Goal: Transaction & Acquisition: Download file/media

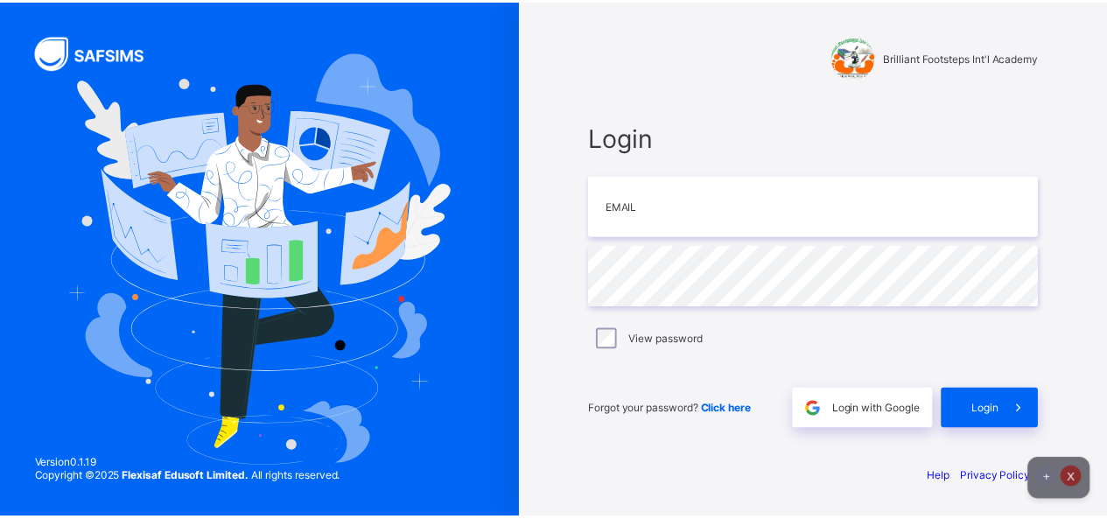
scroll to position [2053, 0]
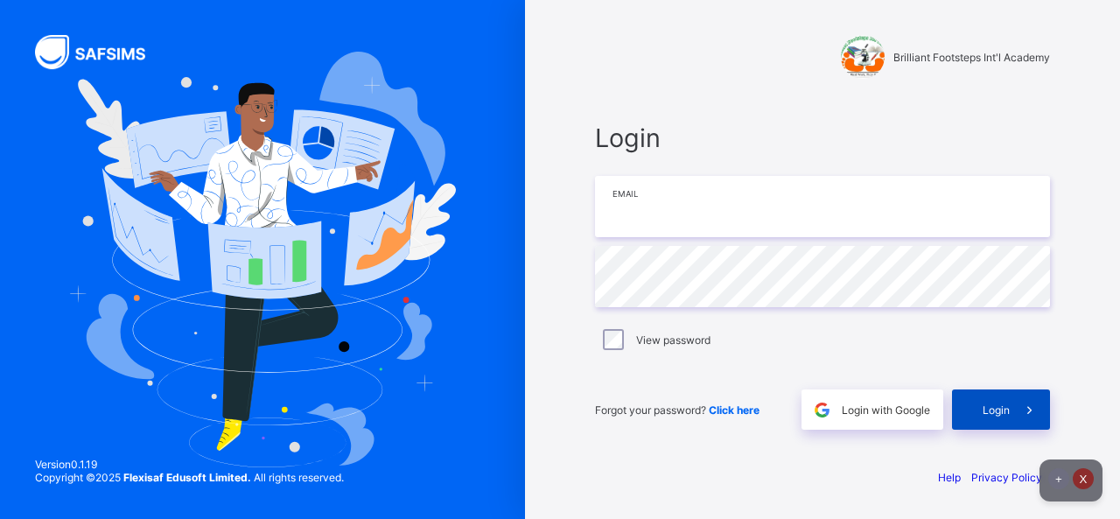
type input "**********"
click at [975, 409] on div "Login" at bounding box center [1001, 410] width 98 height 40
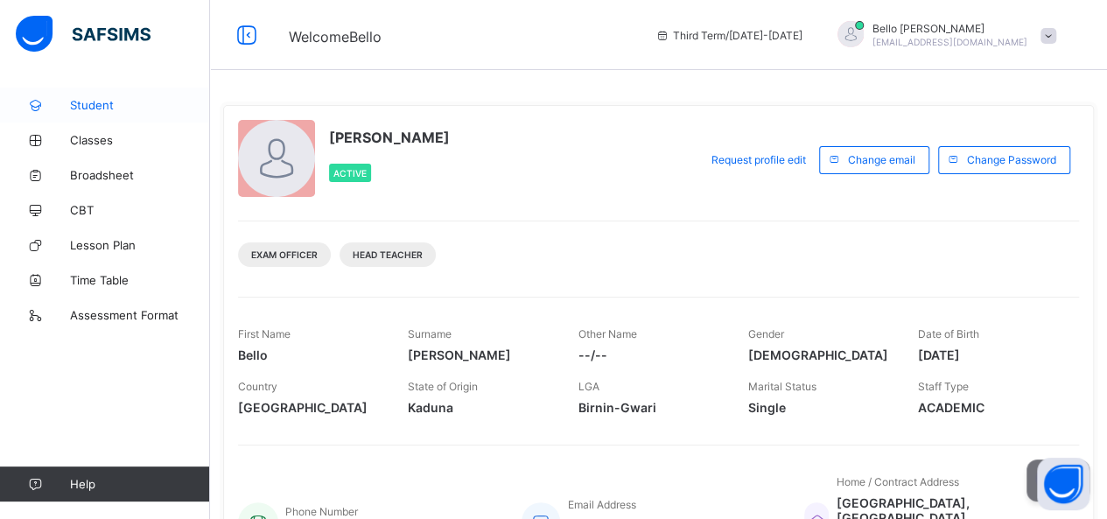
click at [89, 109] on span "Student" at bounding box center [140, 105] width 140 height 14
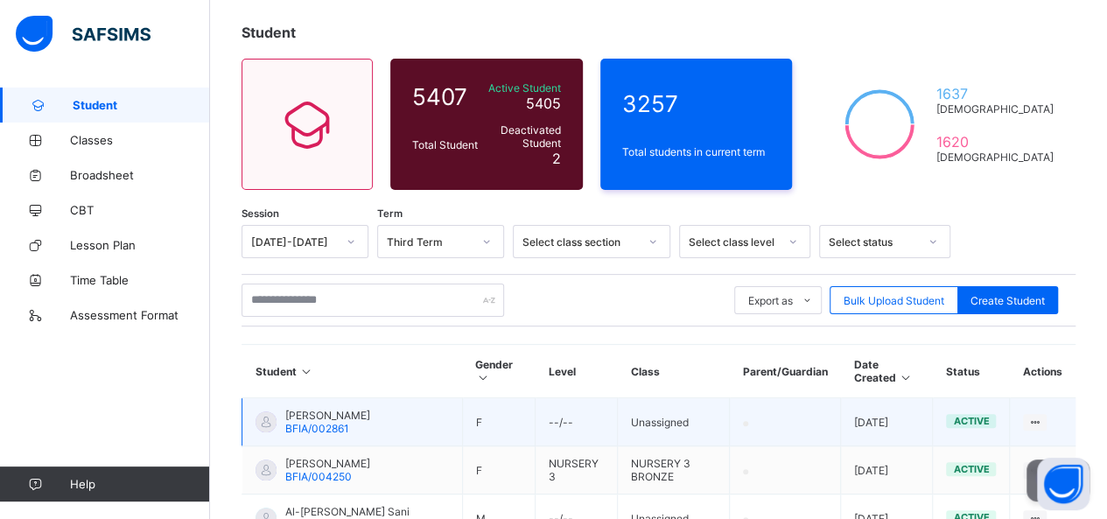
scroll to position [175, 0]
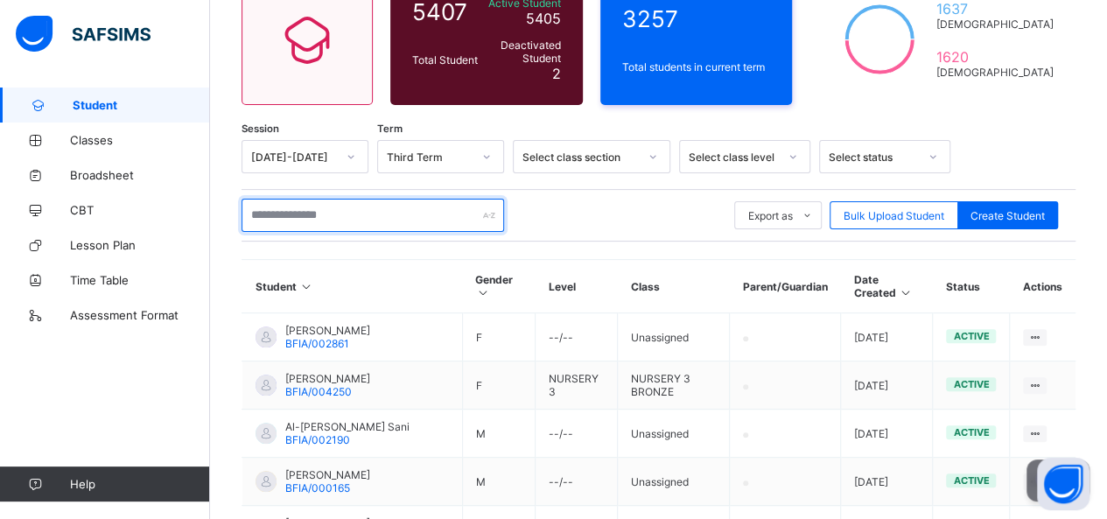
click at [325, 218] on input "text" at bounding box center [373, 215] width 263 height 33
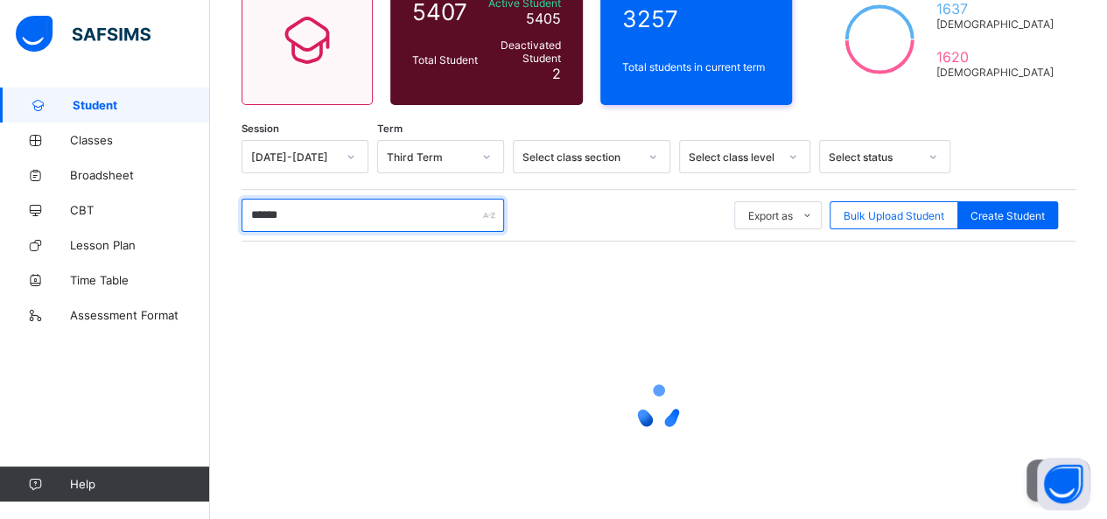
type input "******"
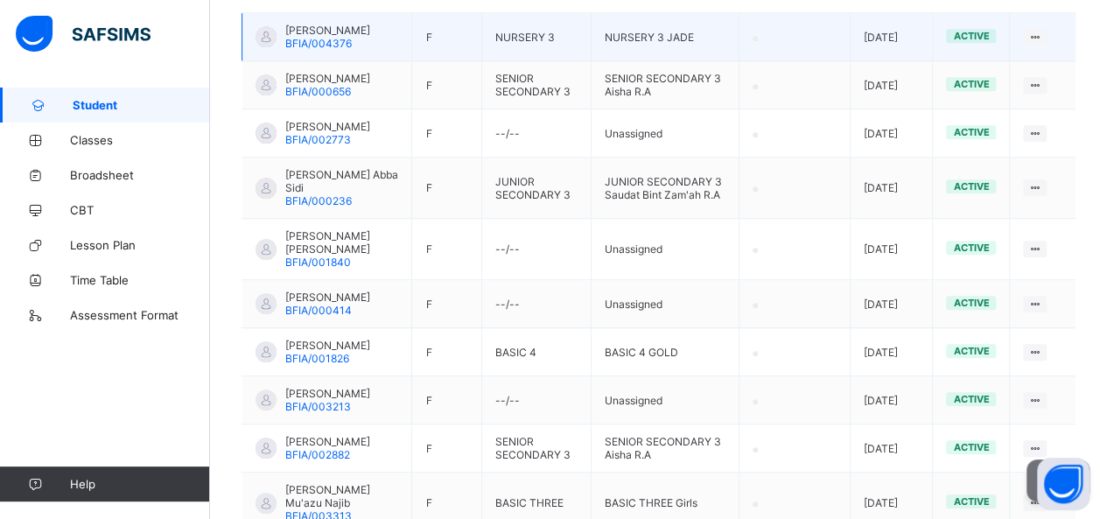
scroll to position [525, 0]
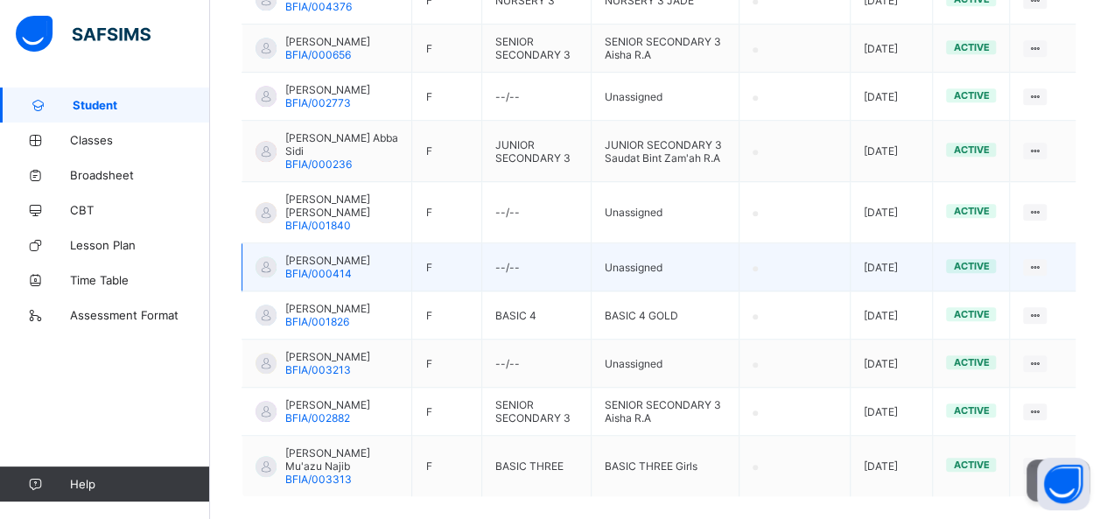
click at [338, 267] on span "[PERSON_NAME]" at bounding box center [327, 260] width 85 height 13
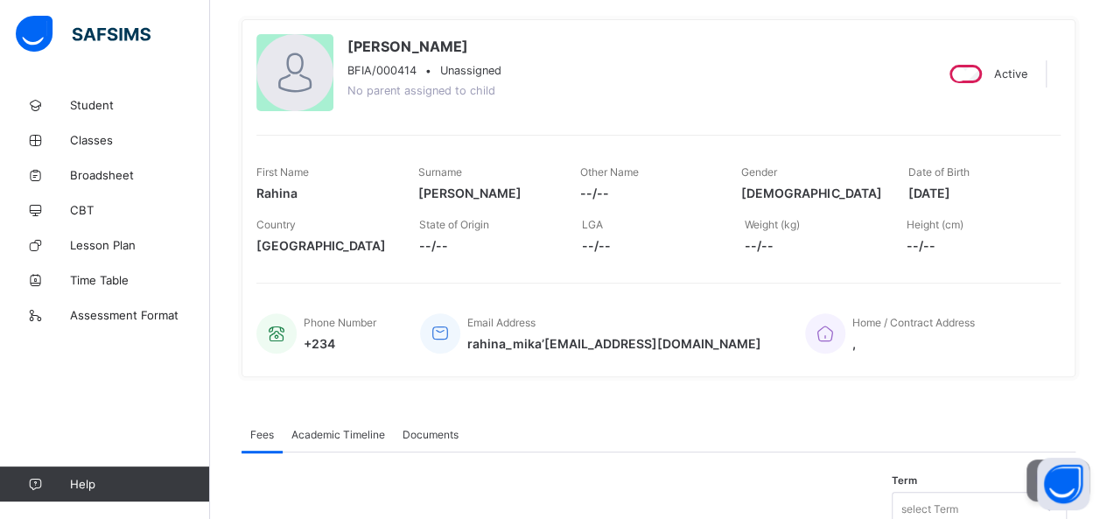
scroll to position [223, 0]
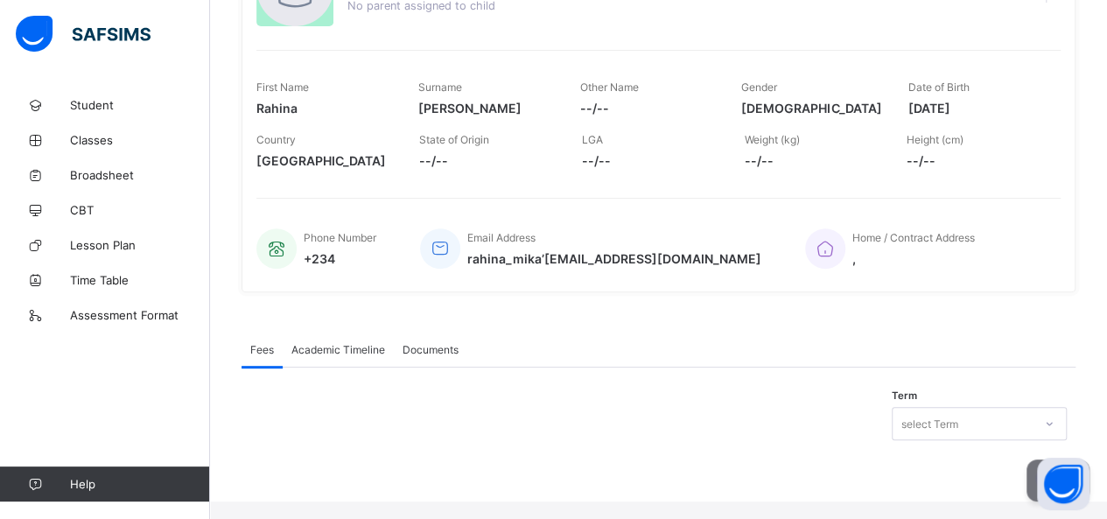
click at [965, 440] on div "select Term" at bounding box center [979, 423] width 175 height 33
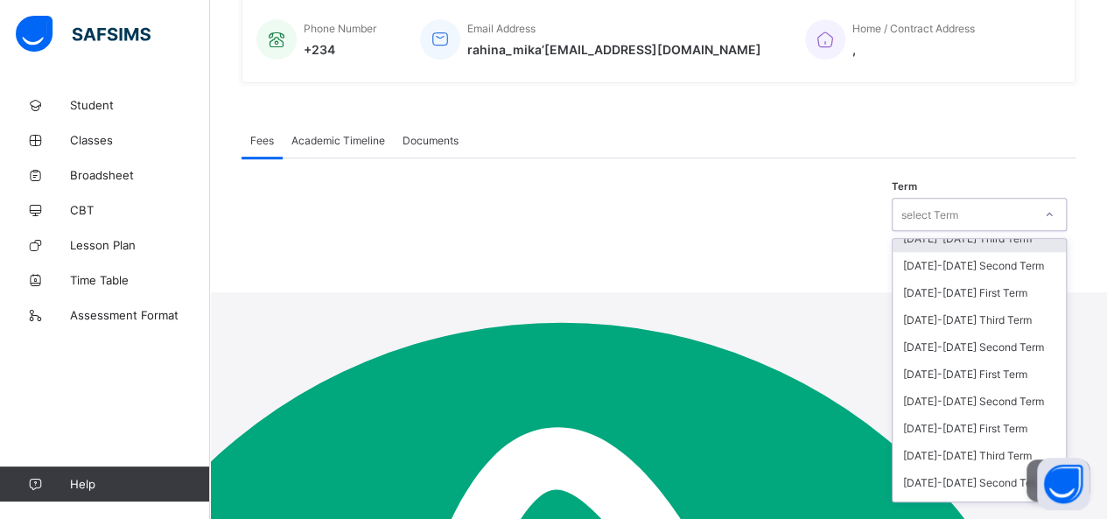
scroll to position [263, 0]
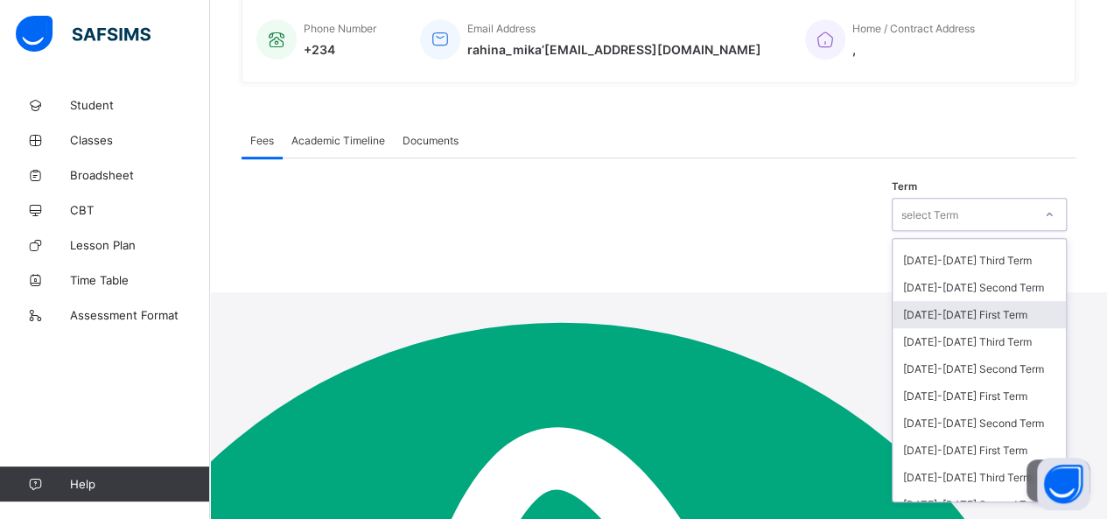
click at [993, 328] on div "[DATE]-[DATE] First Term" at bounding box center [979, 314] width 173 height 27
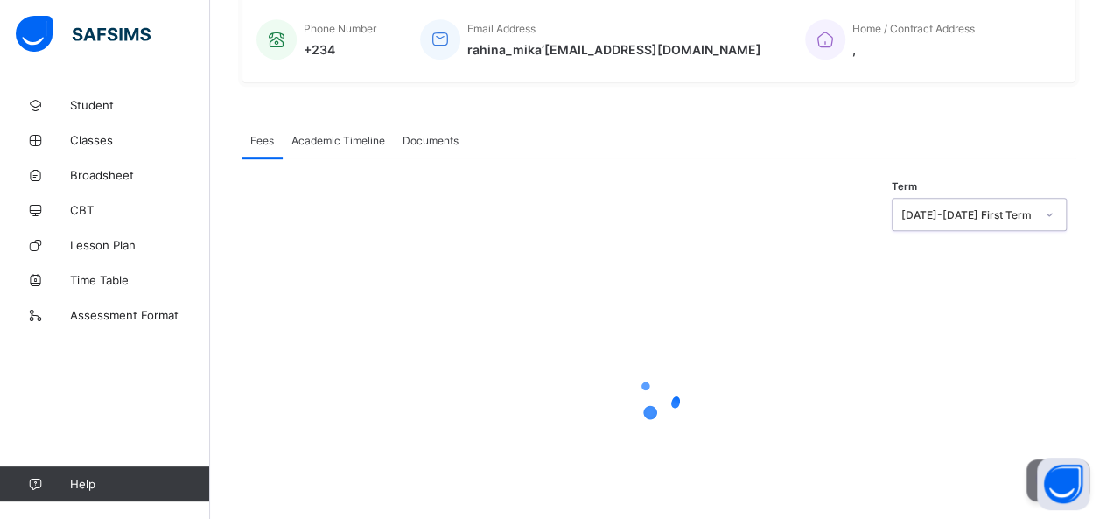
scroll to position [223, 0]
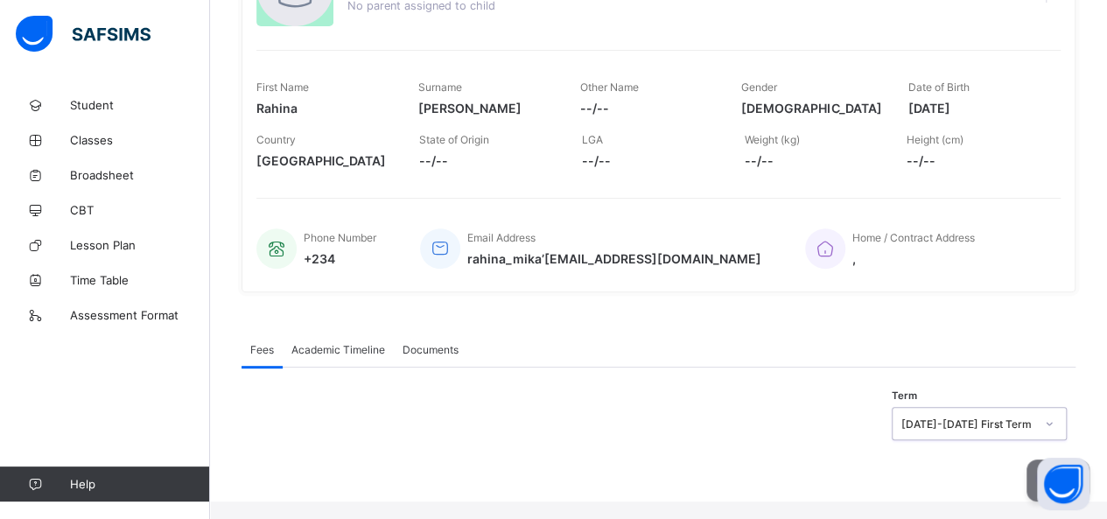
click at [363, 356] on span "Academic Timeline" at bounding box center [338, 349] width 94 height 13
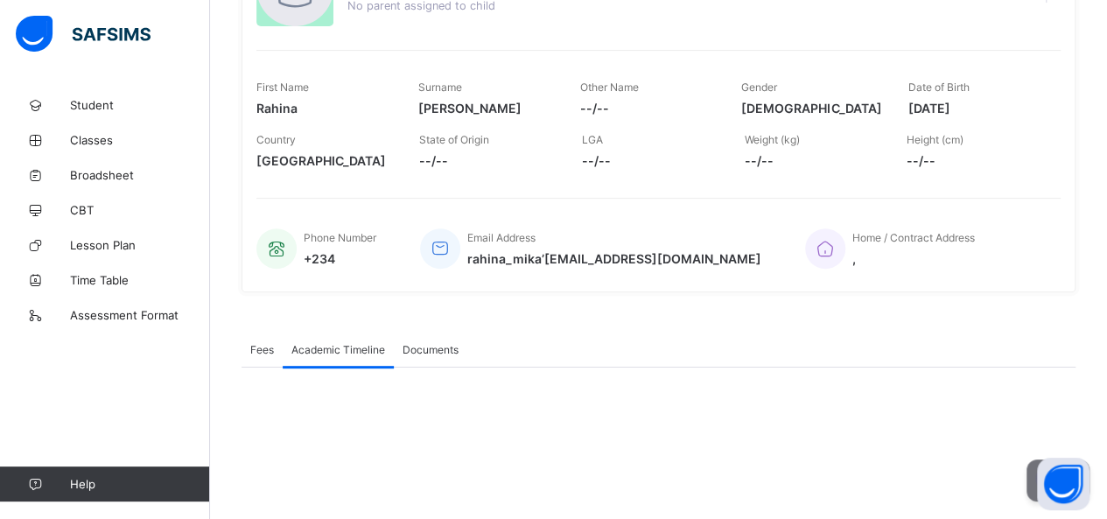
click at [432, 356] on span "Documents" at bounding box center [431, 349] width 56 height 13
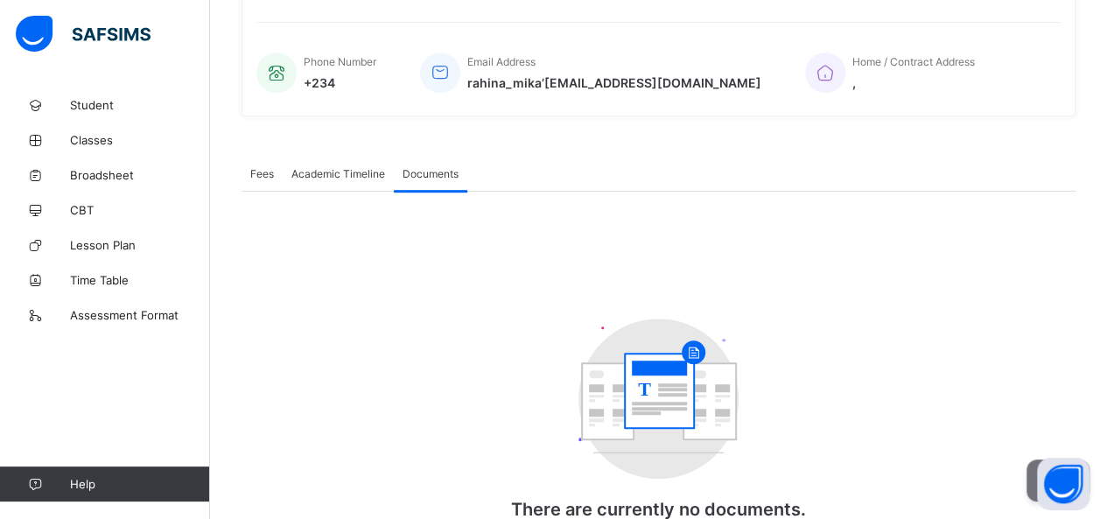
scroll to position [513, 0]
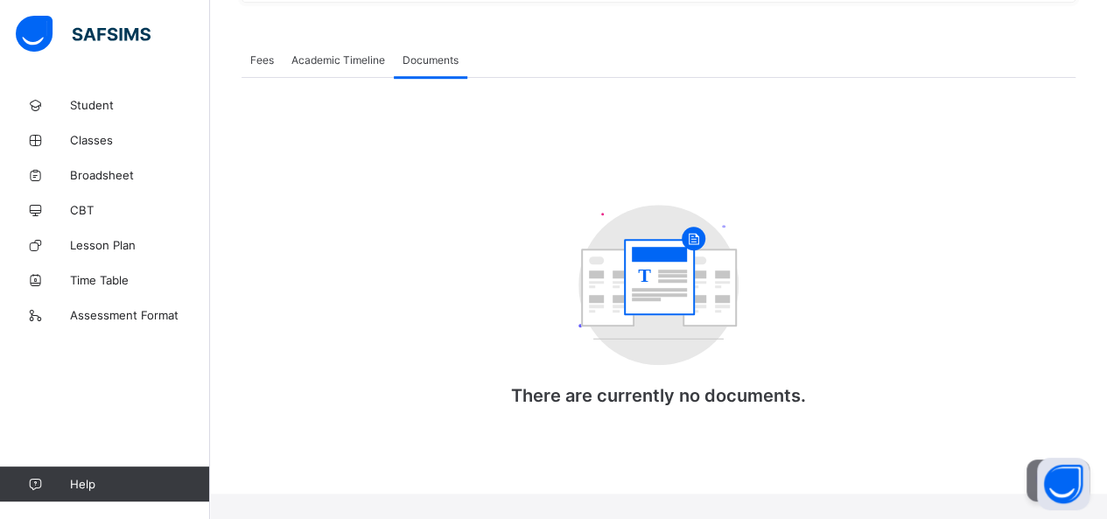
click at [334, 67] on span "Academic Timeline" at bounding box center [338, 59] width 94 height 13
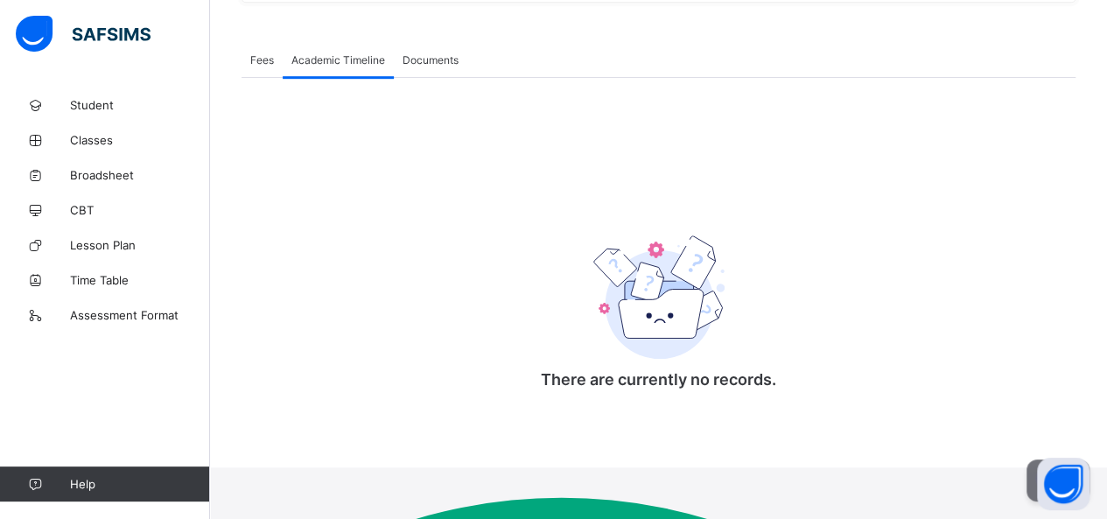
scroll to position [488, 0]
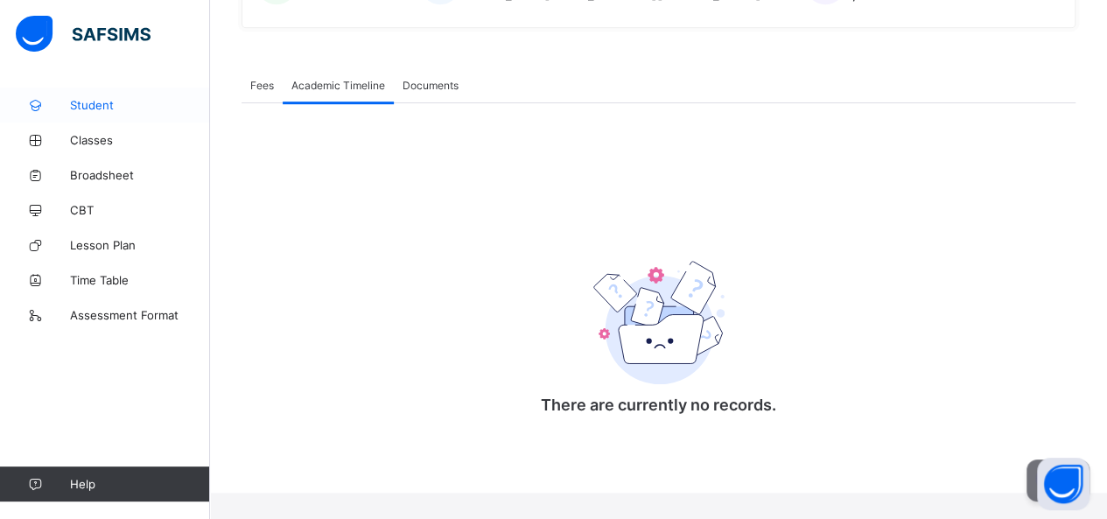
click at [86, 102] on span "Student" at bounding box center [140, 105] width 140 height 14
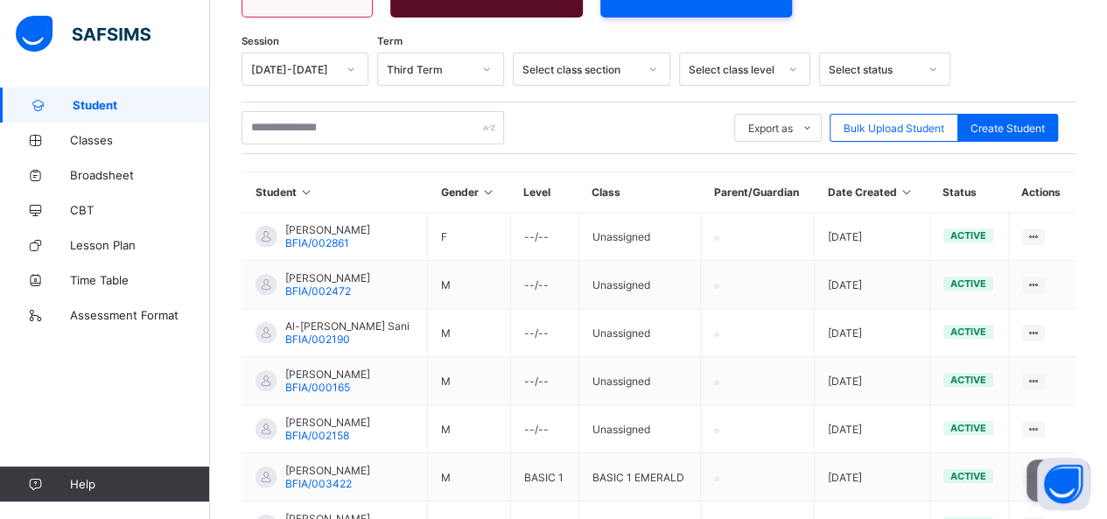
scroll to position [264, 0]
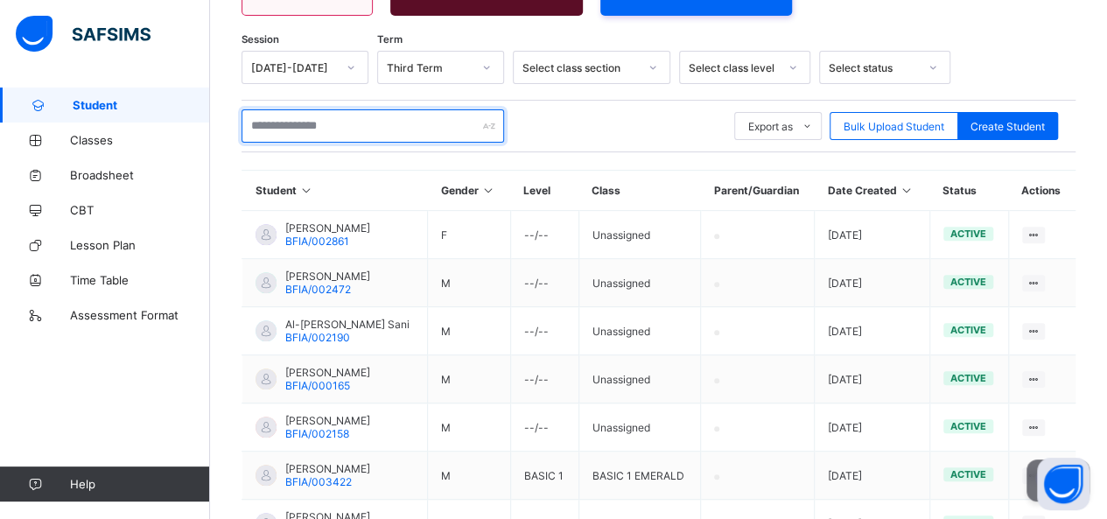
click at [274, 129] on input "text" at bounding box center [373, 125] width 263 height 33
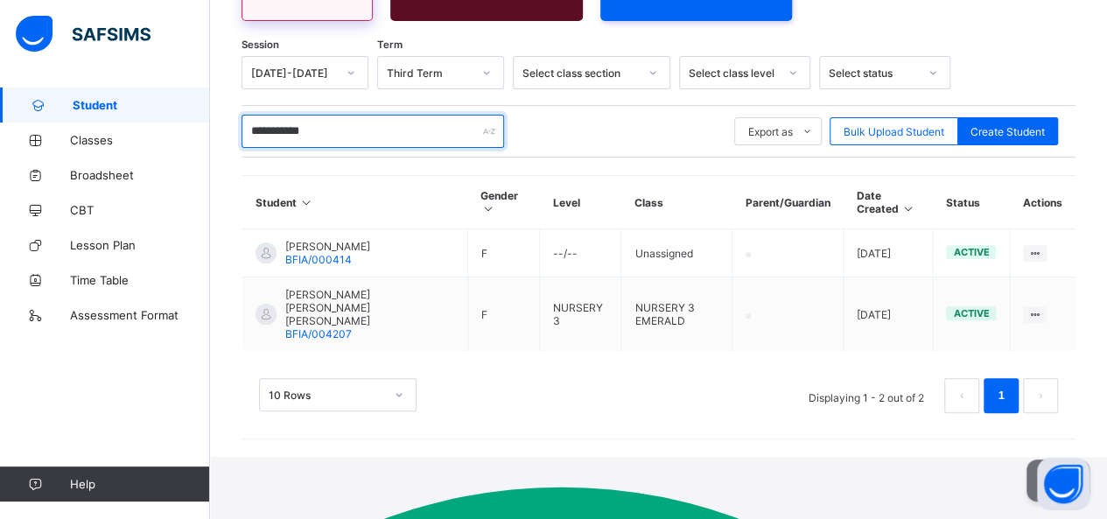
scroll to position [172, 0]
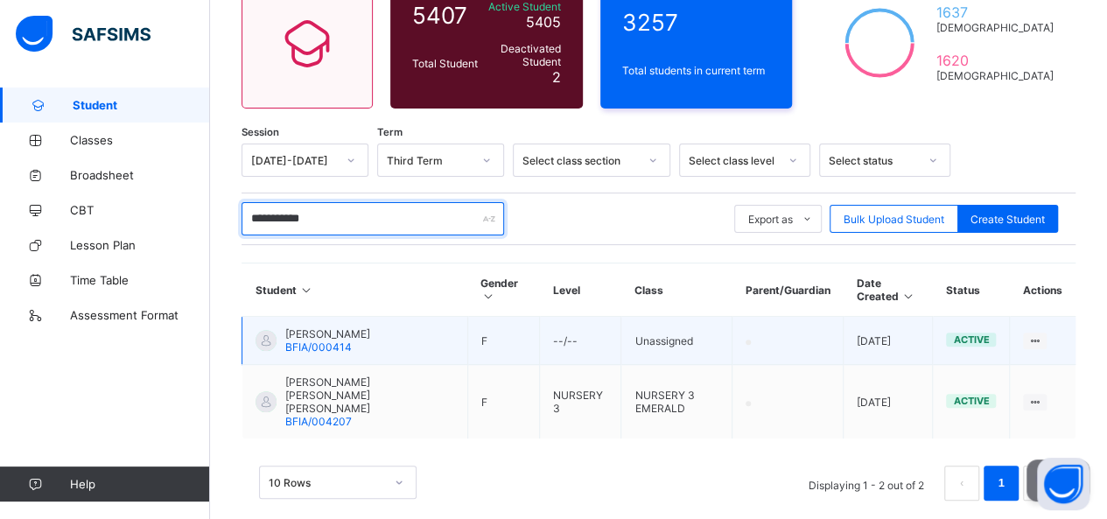
type input "**********"
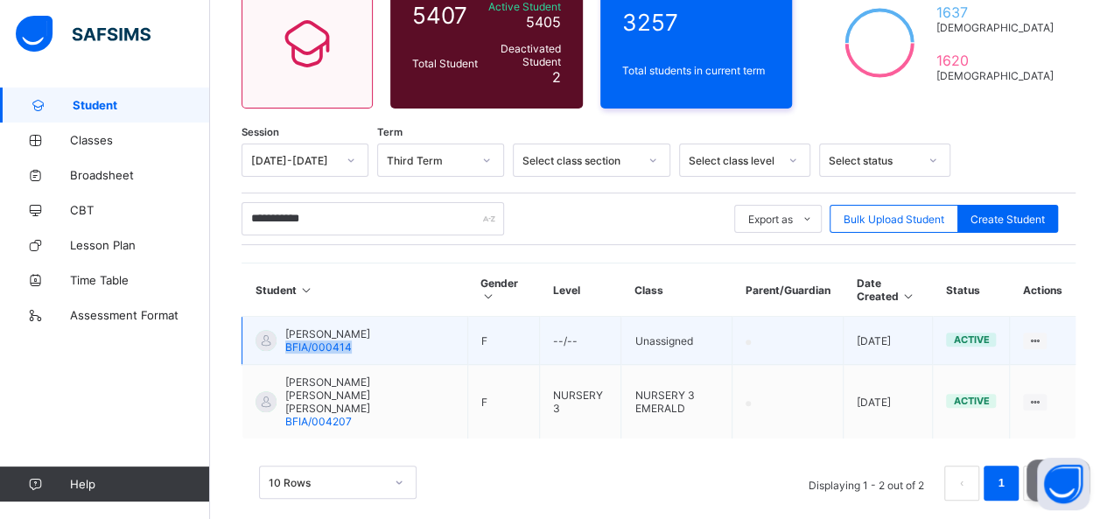
drag, startPoint x: 283, startPoint y: 340, endPoint x: 355, endPoint y: 344, distance: 72.8
type textarea "**********"
click at [355, 344] on td "[PERSON_NAME] BFIA/000414" at bounding box center [355, 341] width 226 height 48
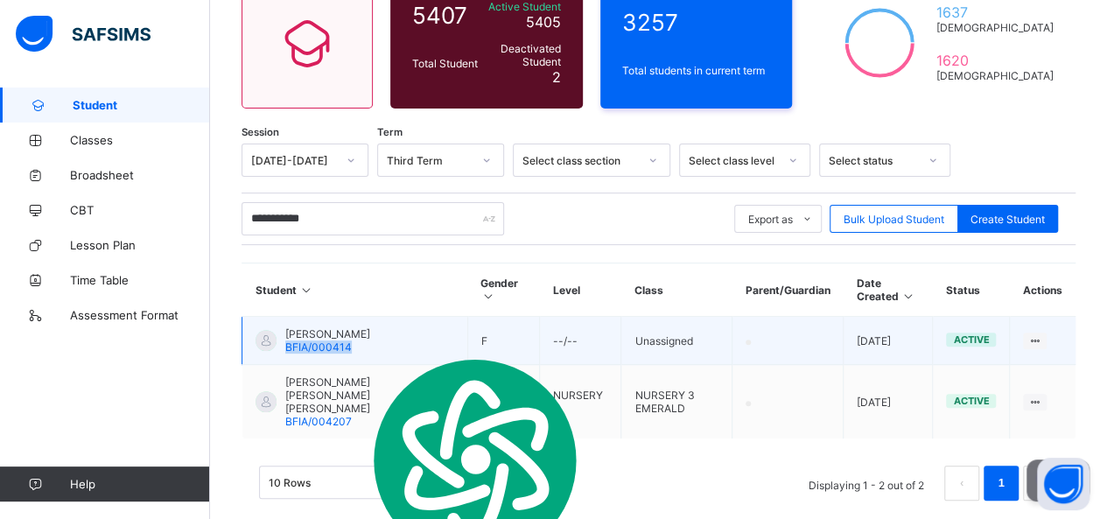
copy span "BFIA/000414"
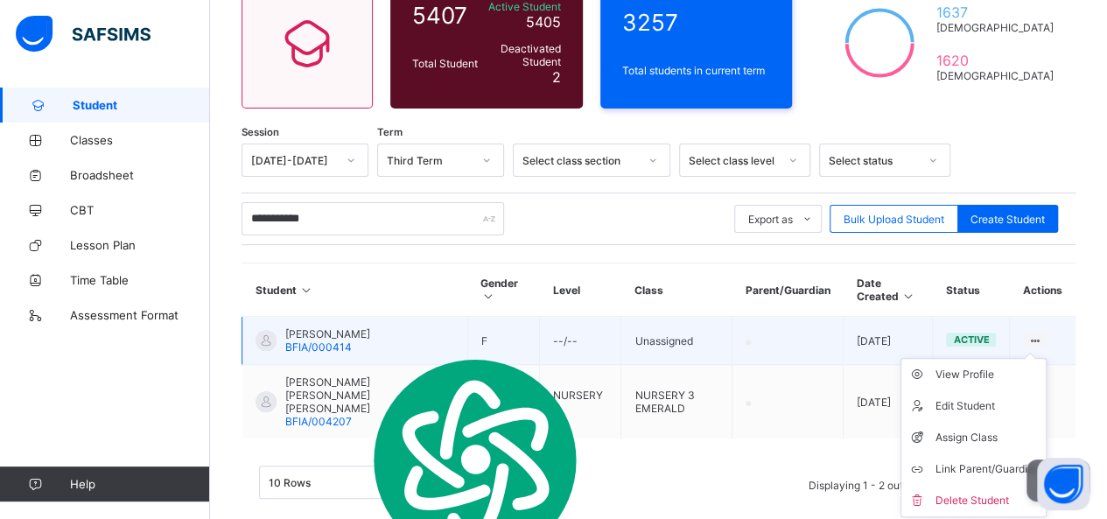
click at [1047, 358] on ul "View Profile Edit Student Assign Class Link Parent/Guardian Delete Student" at bounding box center [974, 437] width 146 height 159
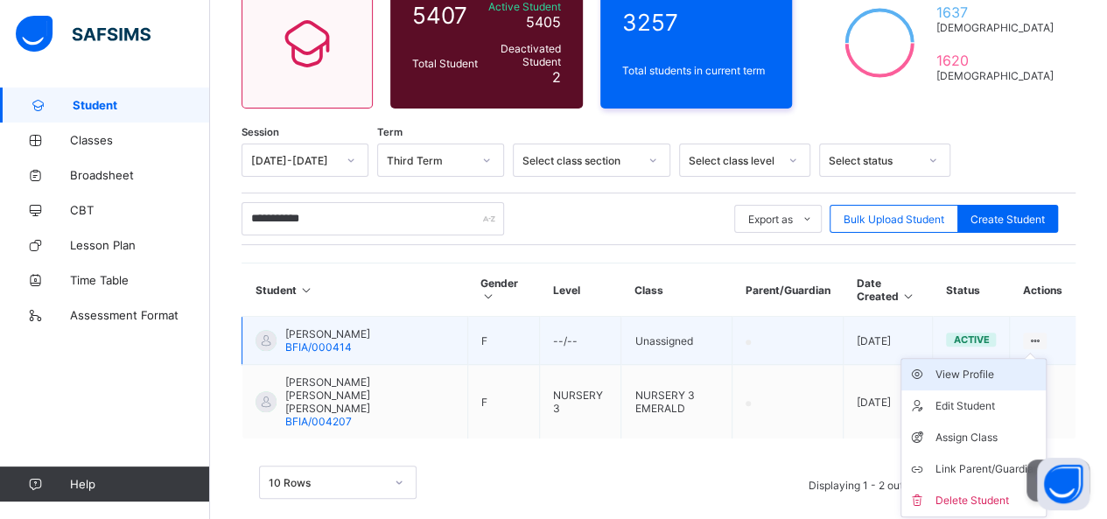
click at [973, 368] on div "View Profile" at bounding box center [987, 375] width 104 height 18
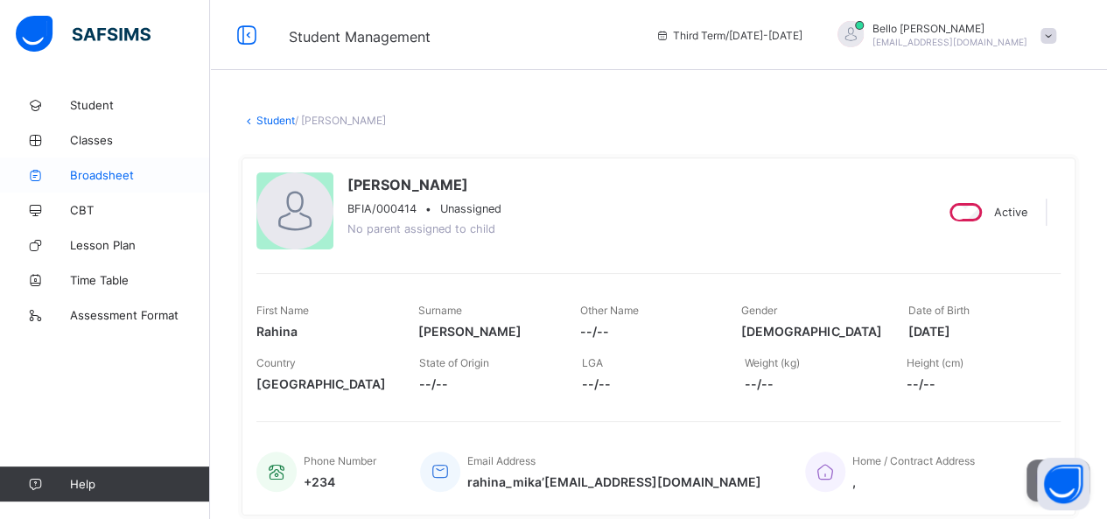
click at [110, 181] on span "Broadsheet" at bounding box center [140, 175] width 140 height 14
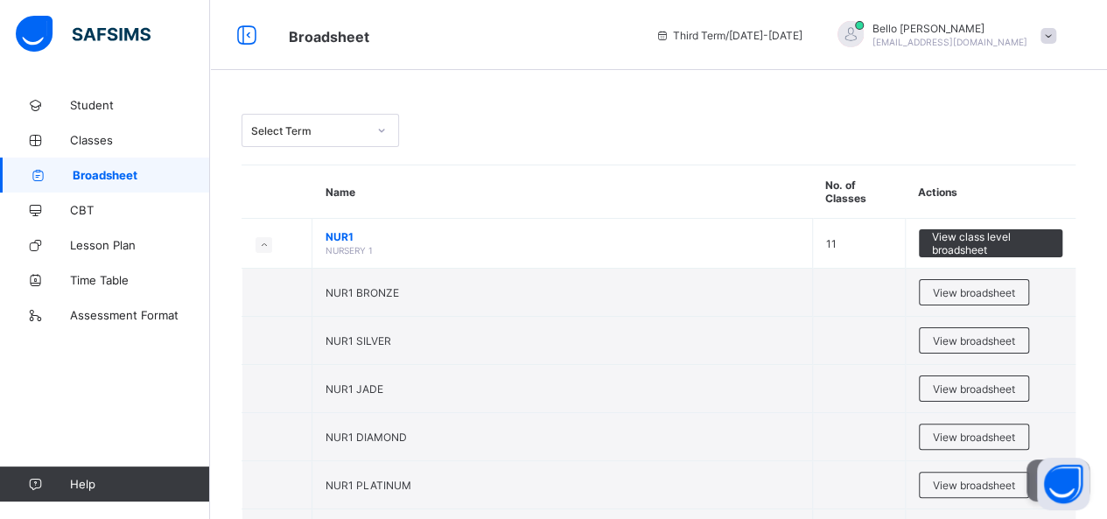
click at [333, 129] on div "Select Term" at bounding box center [309, 130] width 116 height 13
click at [118, 144] on span "Classes" at bounding box center [140, 140] width 140 height 14
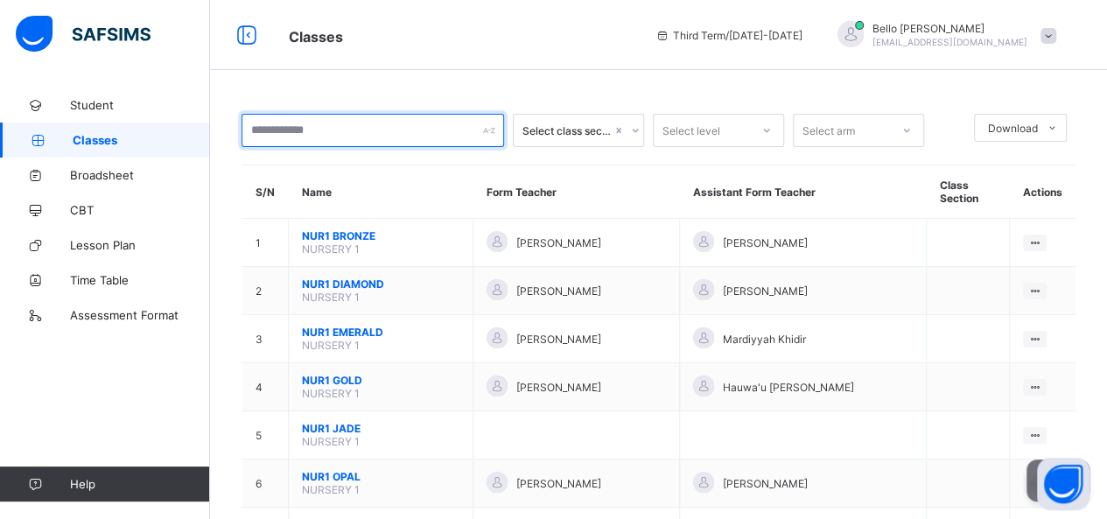
click at [305, 126] on input "text" at bounding box center [373, 130] width 263 height 33
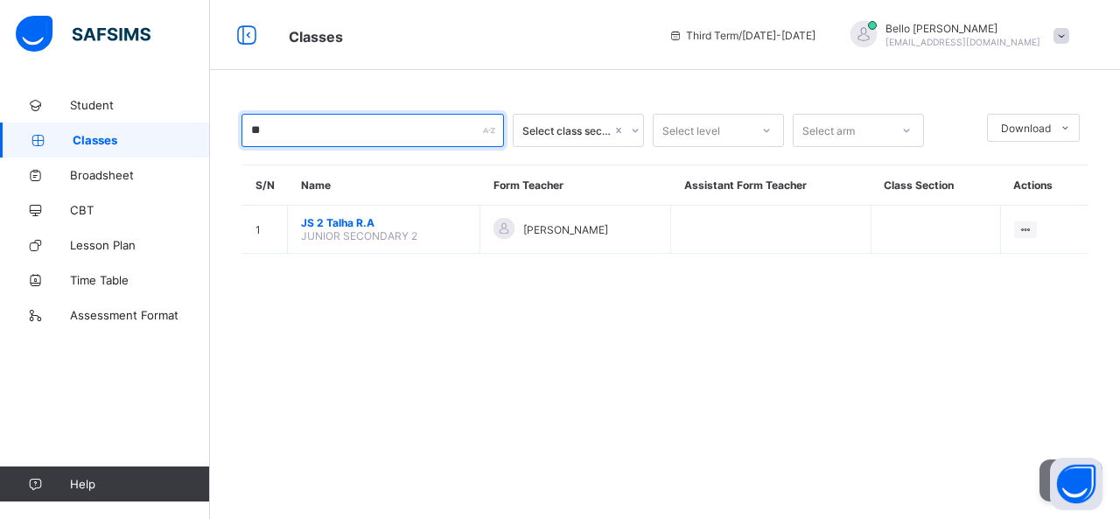
type input "*"
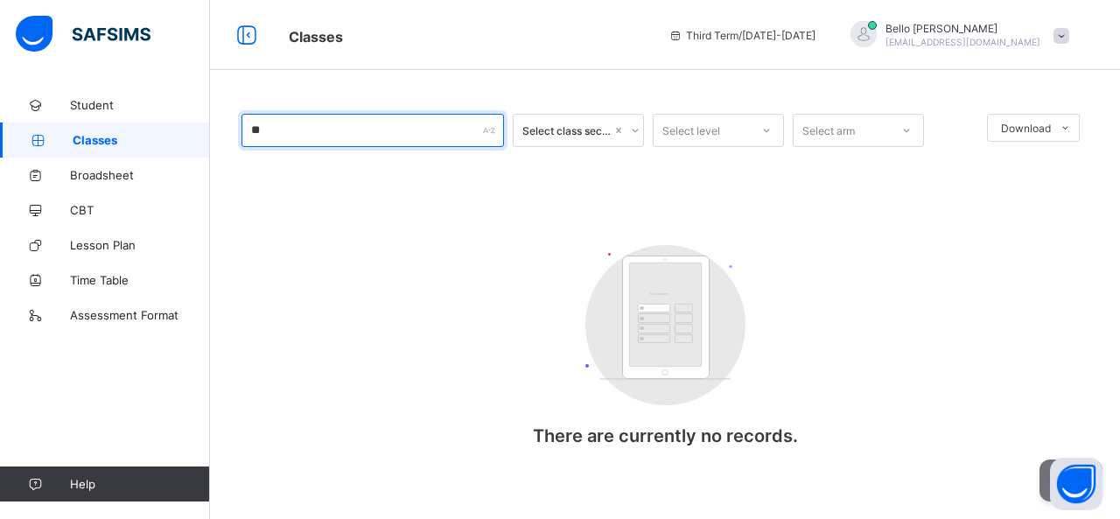
type input "*"
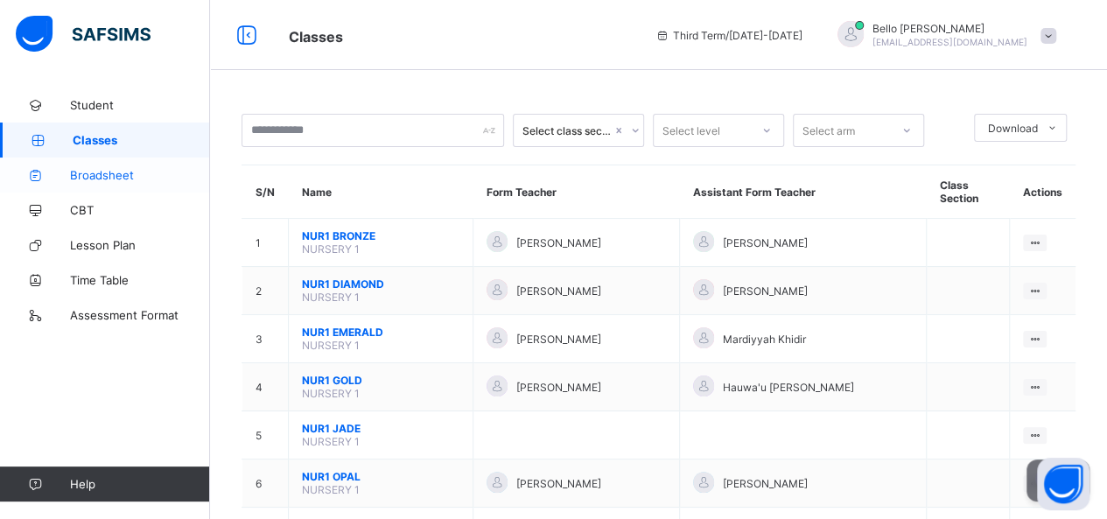
click at [100, 168] on span "Broadsheet" at bounding box center [140, 175] width 140 height 14
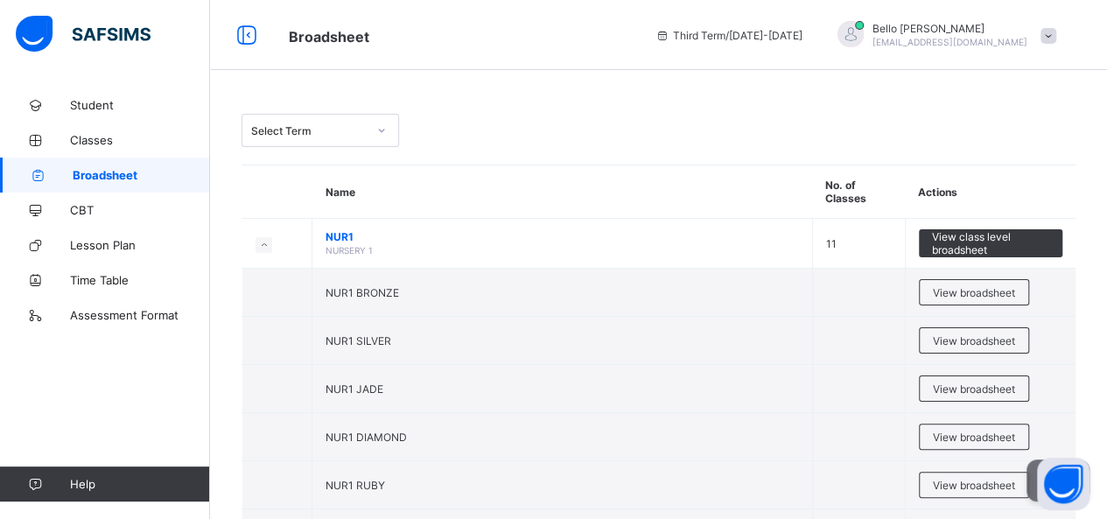
click at [343, 127] on div "Select Term" at bounding box center [309, 130] width 116 height 13
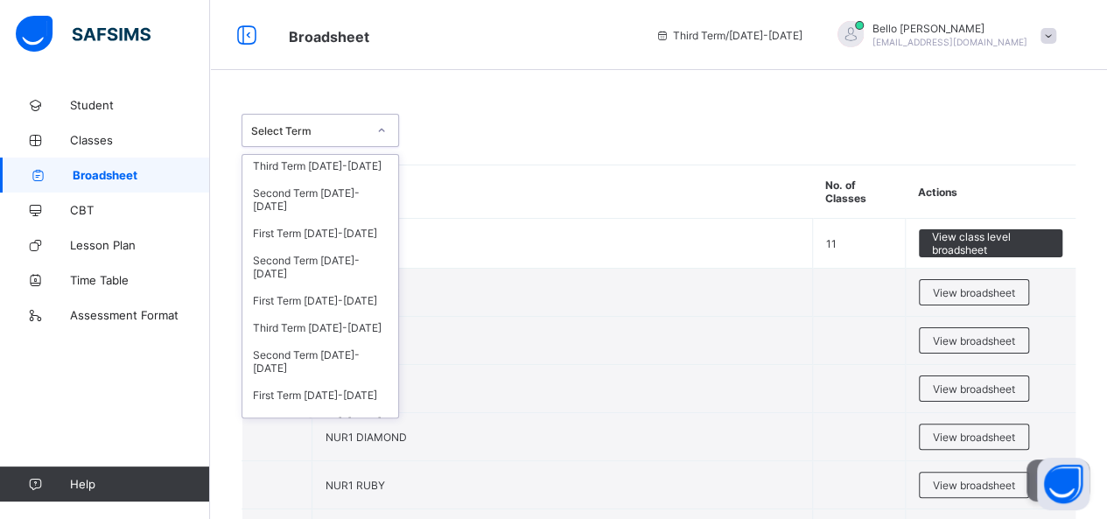
scroll to position [406, 0]
click at [319, 221] on div "Second Term [DATE]-[DATE]" at bounding box center [320, 201] width 156 height 40
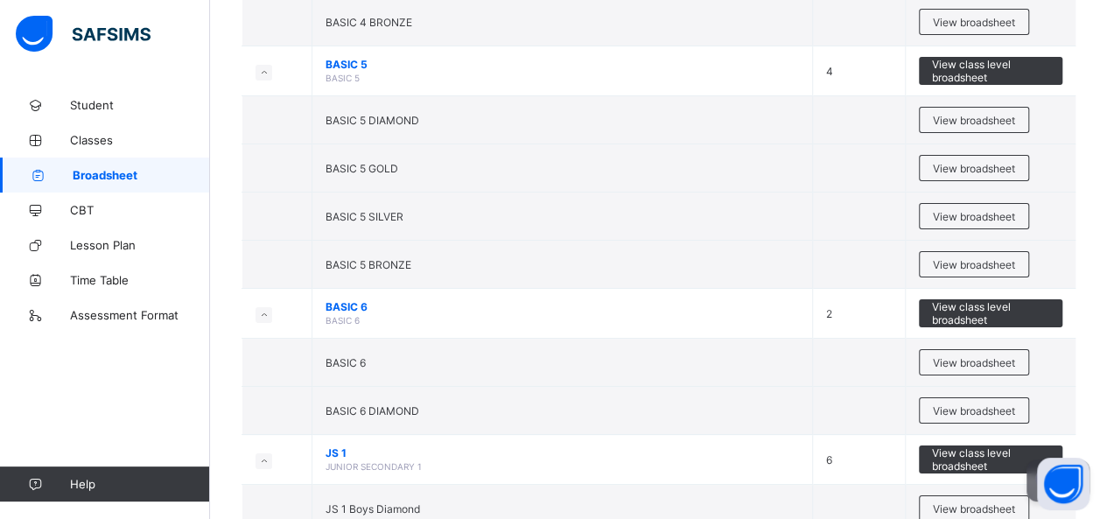
scroll to position [3151, 0]
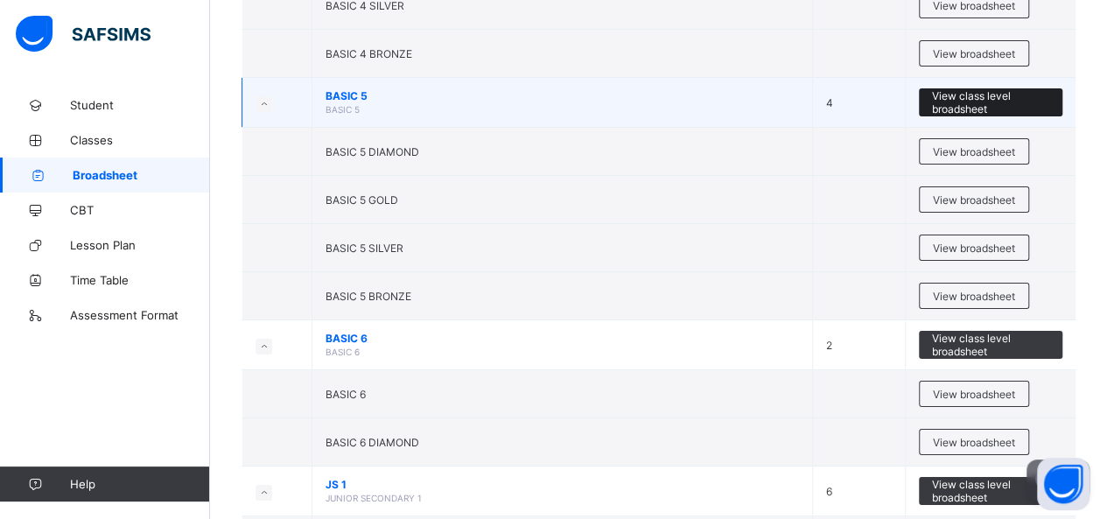
click at [960, 116] on span "View class level broadsheet" at bounding box center [991, 102] width 118 height 26
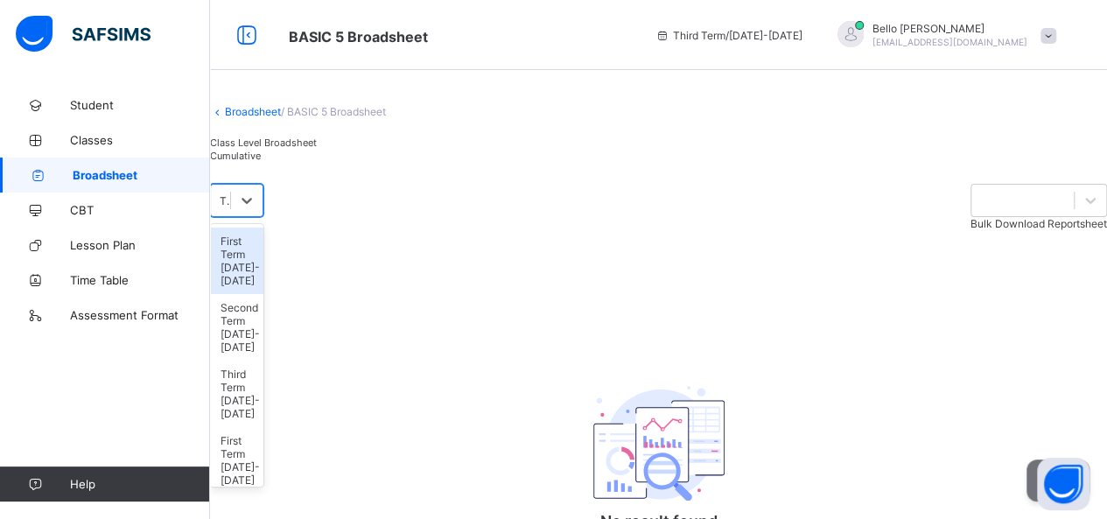
click at [263, 217] on div "option First Term [DATE]-[DATE] focused, 1 of 24. 24 results available. Use Up …" at bounding box center [236, 200] width 53 height 33
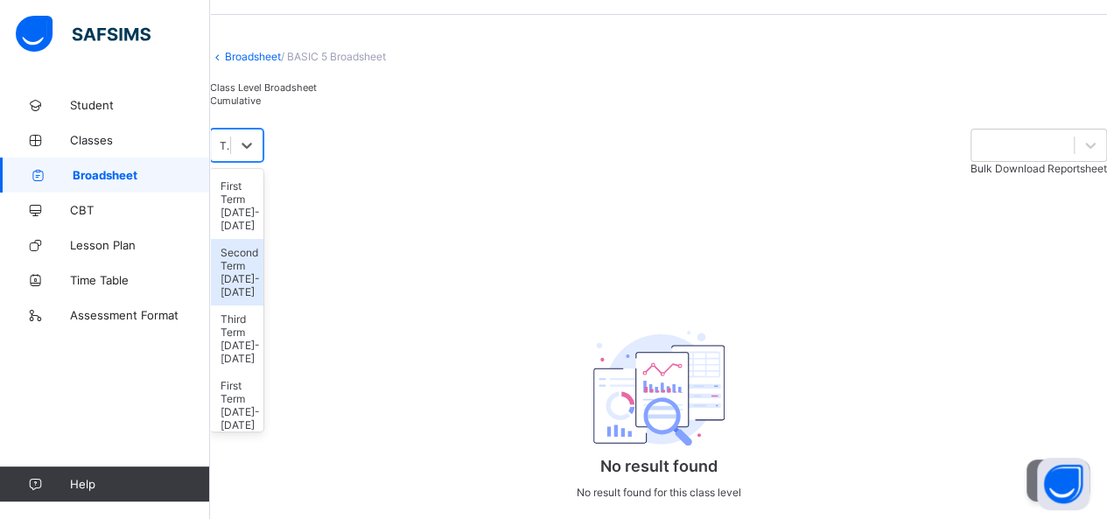
scroll to position [175, 0]
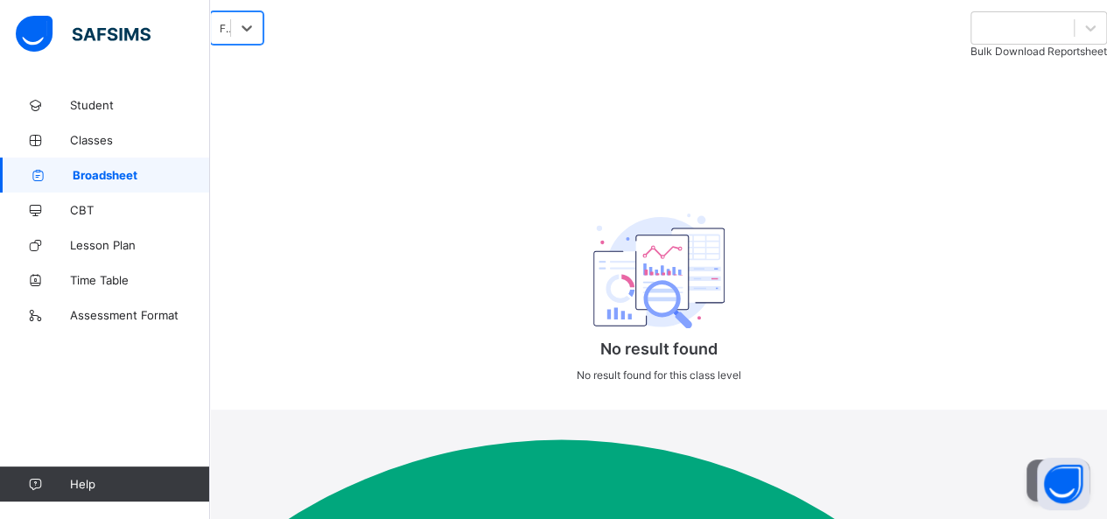
scroll to position [147, 0]
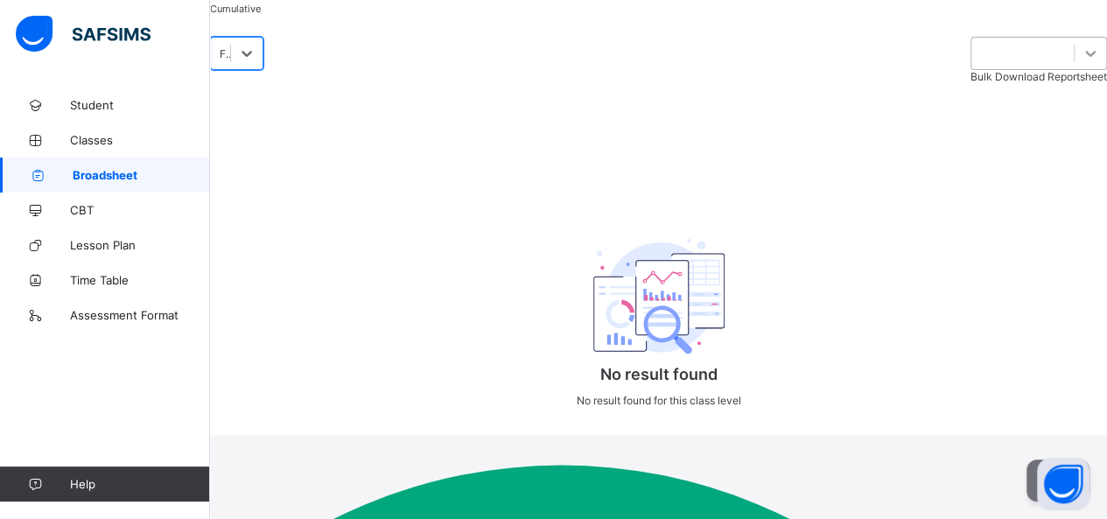
click at [1082, 62] on icon at bounding box center [1091, 54] width 18 height 18
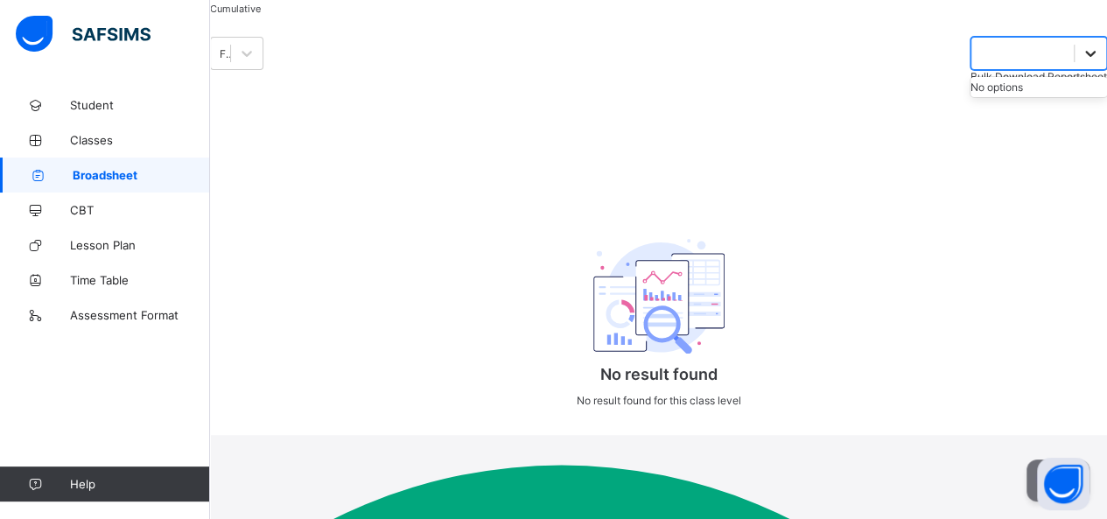
click at [1075, 69] on div at bounding box center [1091, 54] width 32 height 32
click at [232, 60] on div "First Term [DATE]-[DATE]" at bounding box center [226, 53] width 12 height 13
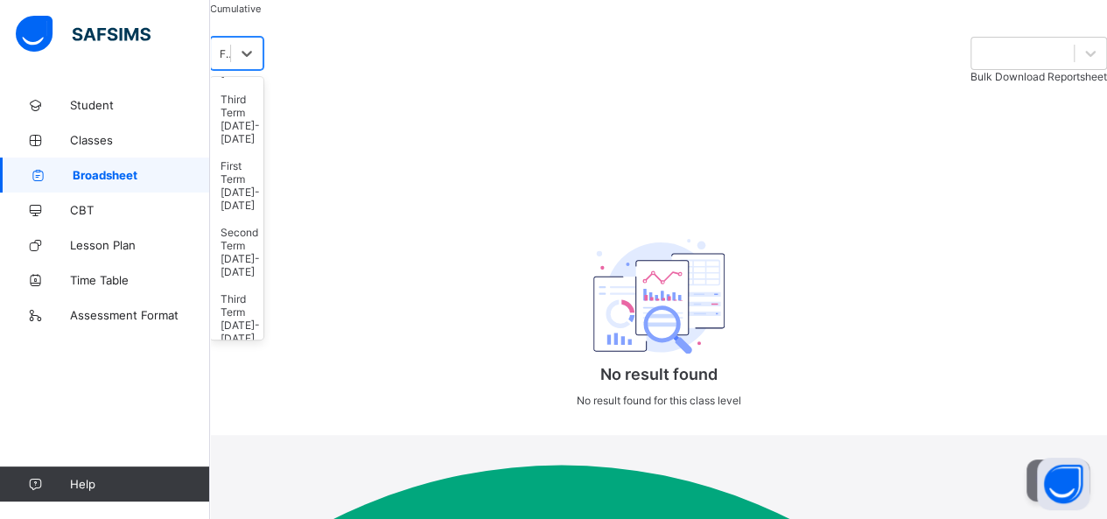
scroll to position [162, 0]
click at [263, 384] on div "First Term [DATE]-[DATE]" at bounding box center [236, 417] width 53 height 67
click at [232, 60] on div "First Term [DATE]-[DATE]" at bounding box center [226, 53] width 12 height 13
click at [263, 280] on div "First Term [DATE]-[DATE]" at bounding box center [236, 313] width 53 height 67
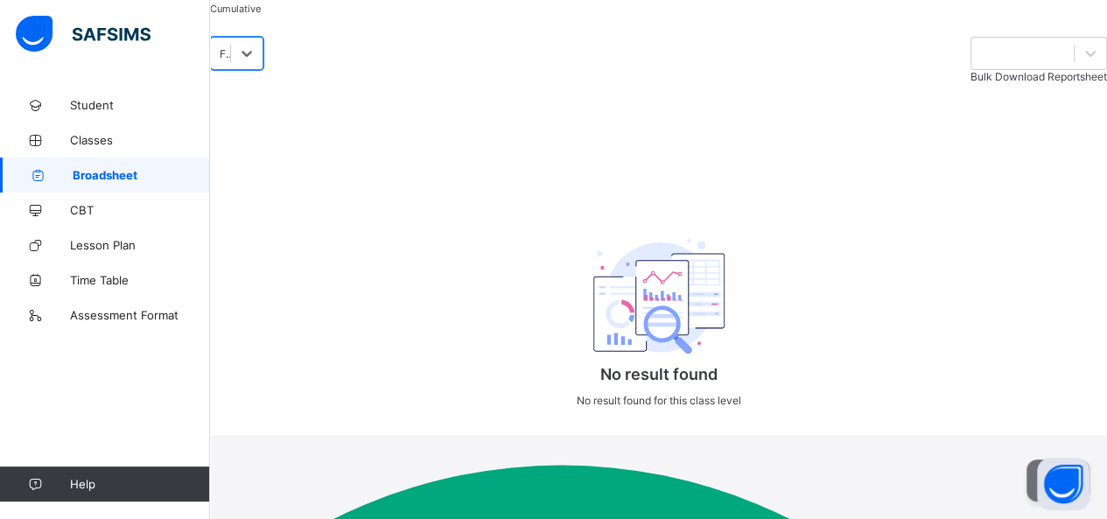
scroll to position [0, 0]
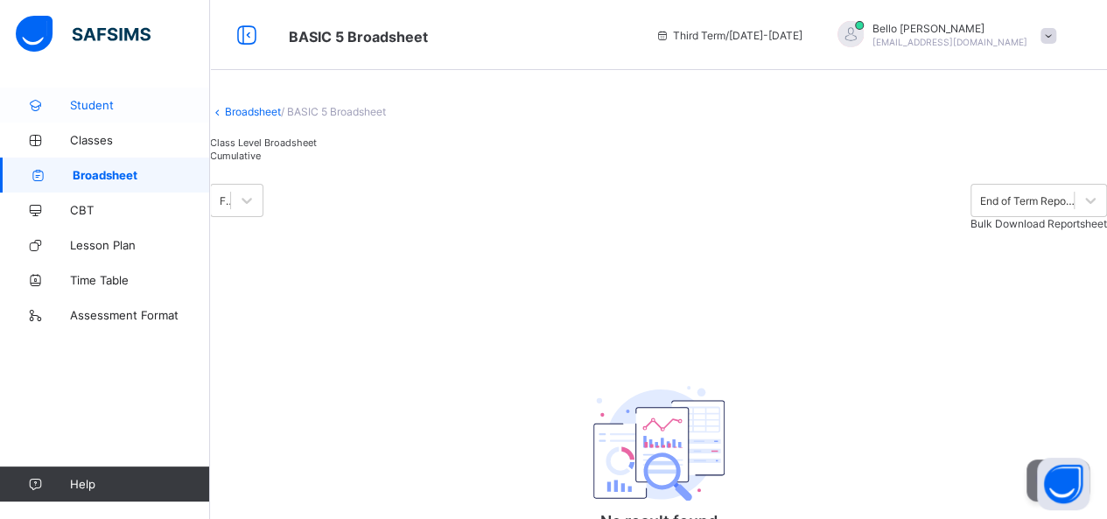
click at [110, 106] on span "Student" at bounding box center [140, 105] width 140 height 14
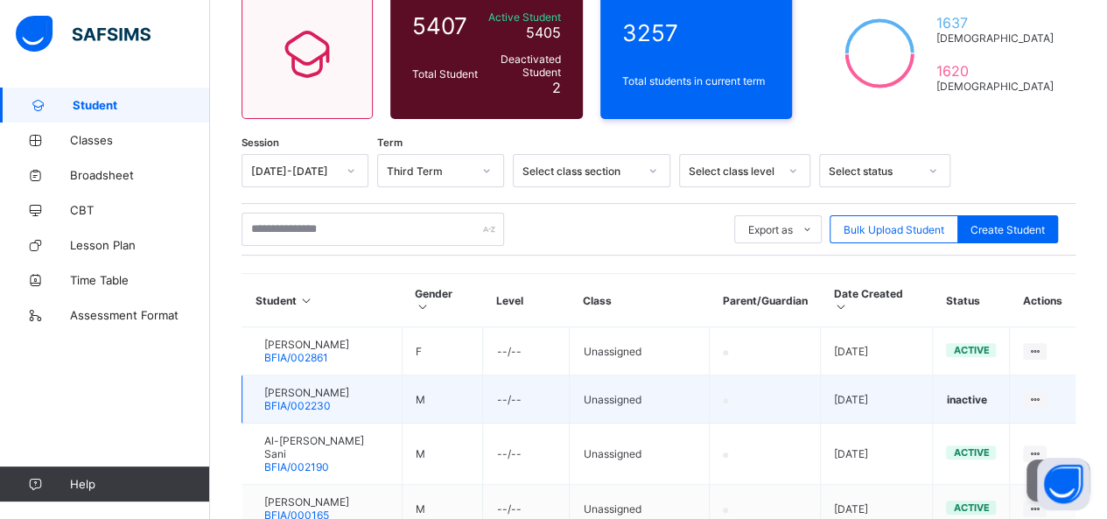
scroll to position [263, 0]
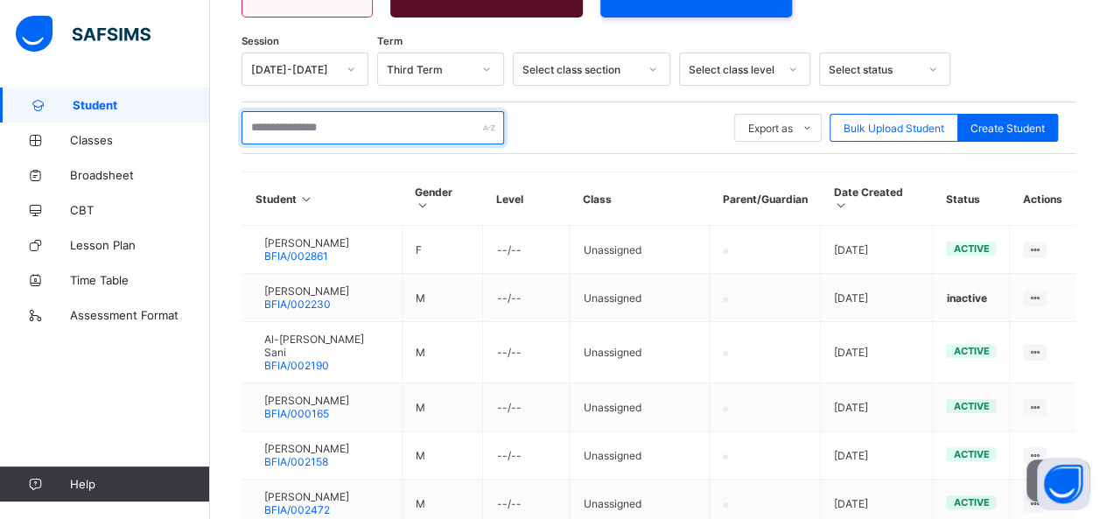
click at [334, 132] on input "text" at bounding box center [373, 127] width 263 height 33
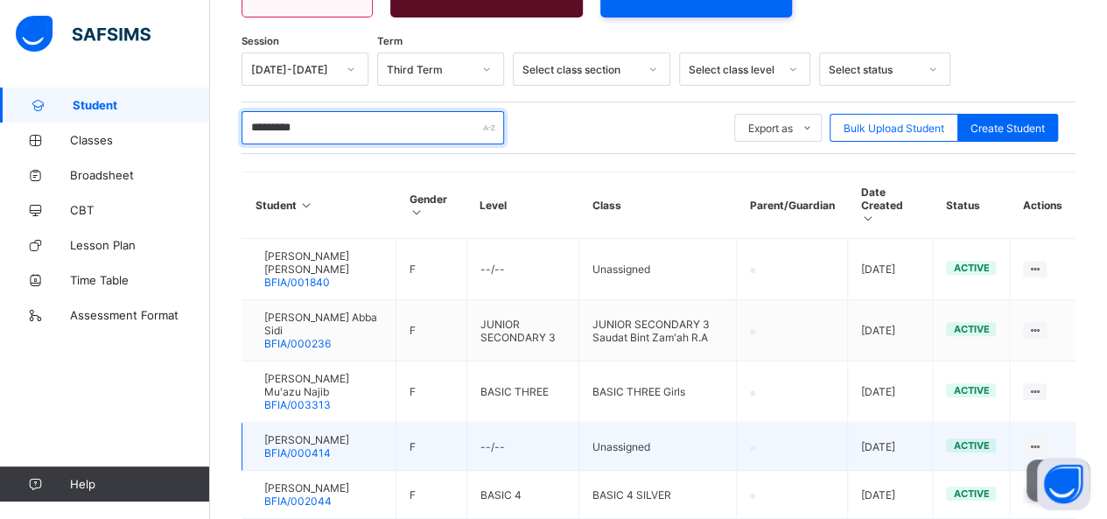
scroll to position [350, 0]
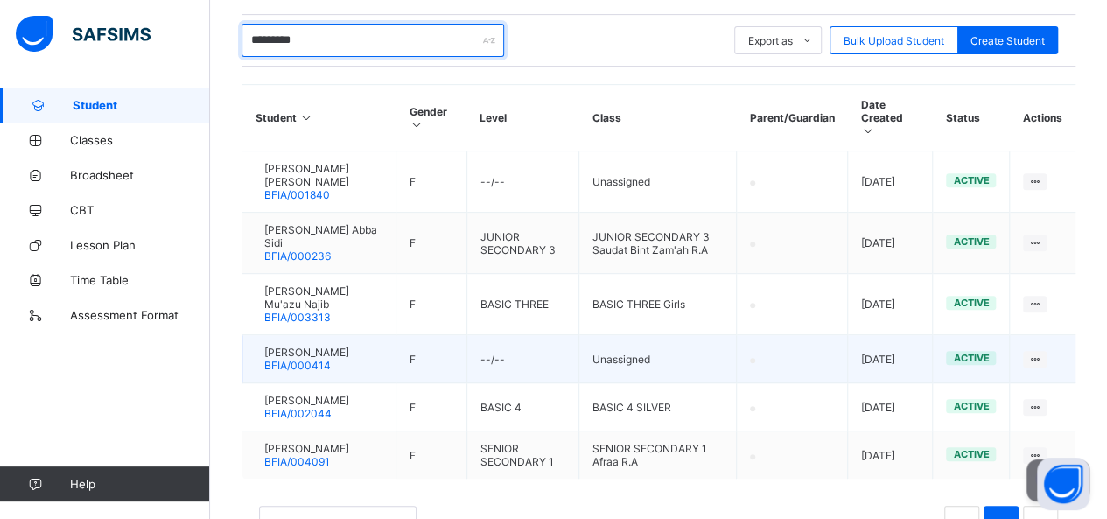
type input "*********"
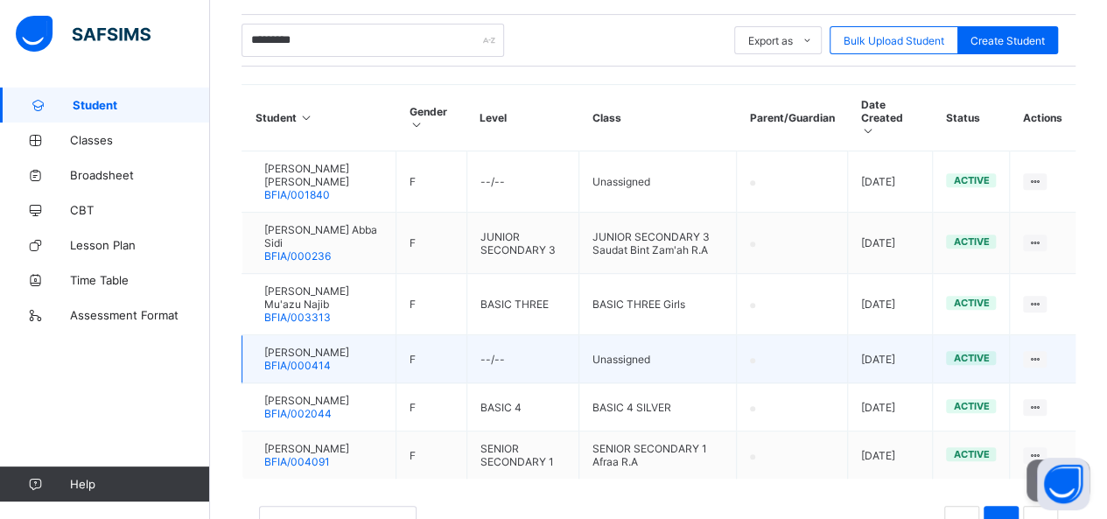
click at [256, 359] on div at bounding box center [256, 359] width 0 height 0
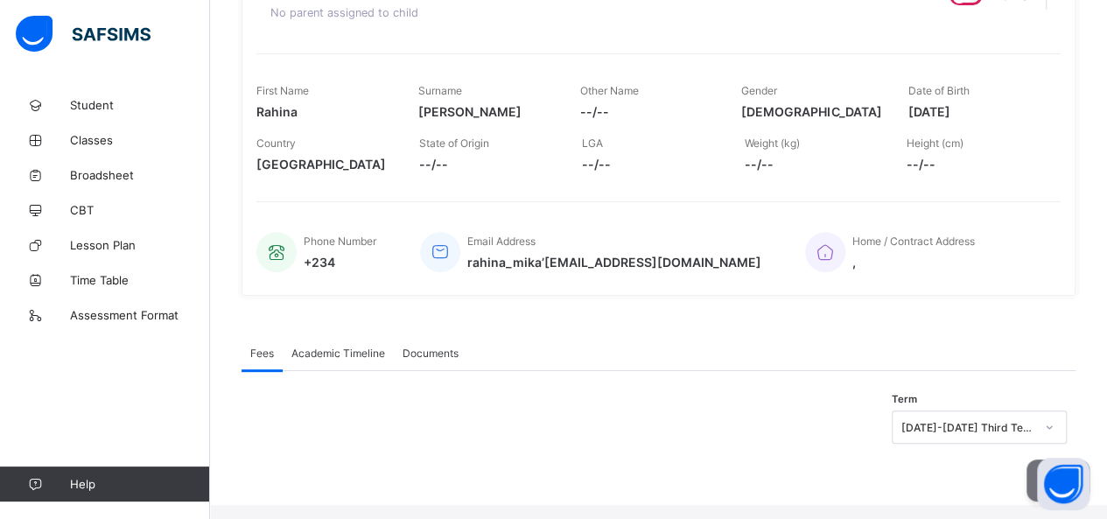
scroll to position [223, 0]
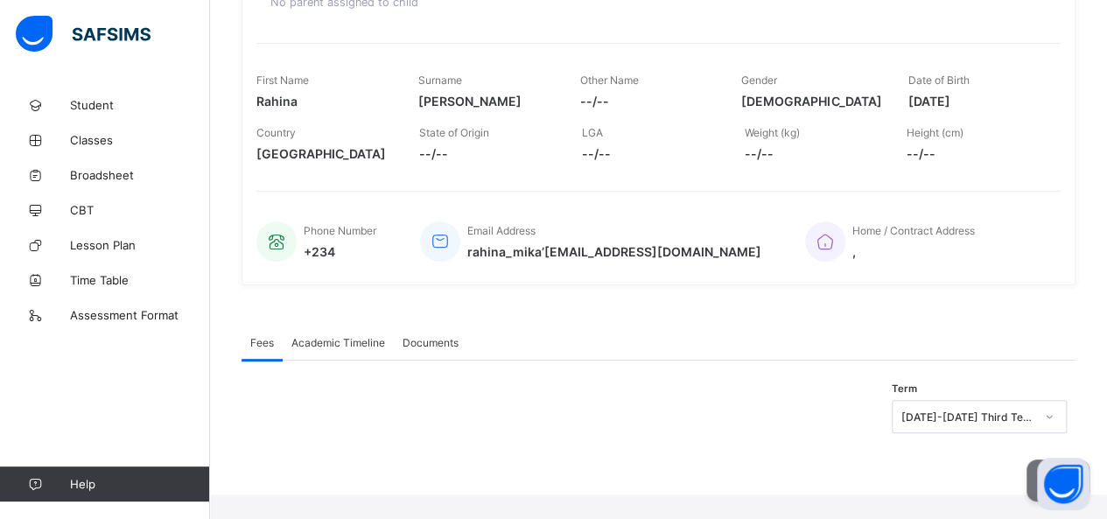
click at [336, 349] on span "Academic Timeline" at bounding box center [338, 342] width 94 height 13
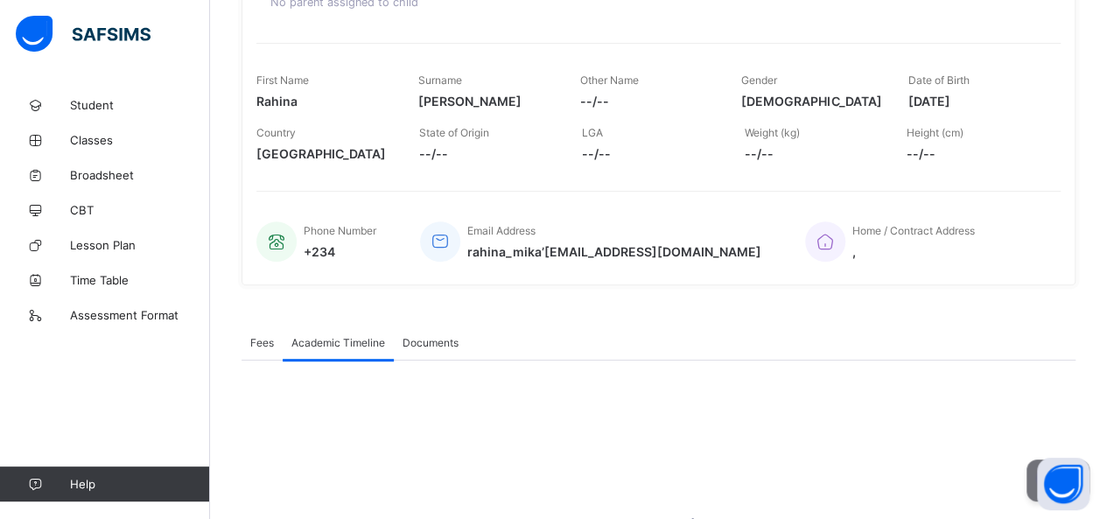
click at [420, 349] on span "Documents" at bounding box center [431, 342] width 56 height 13
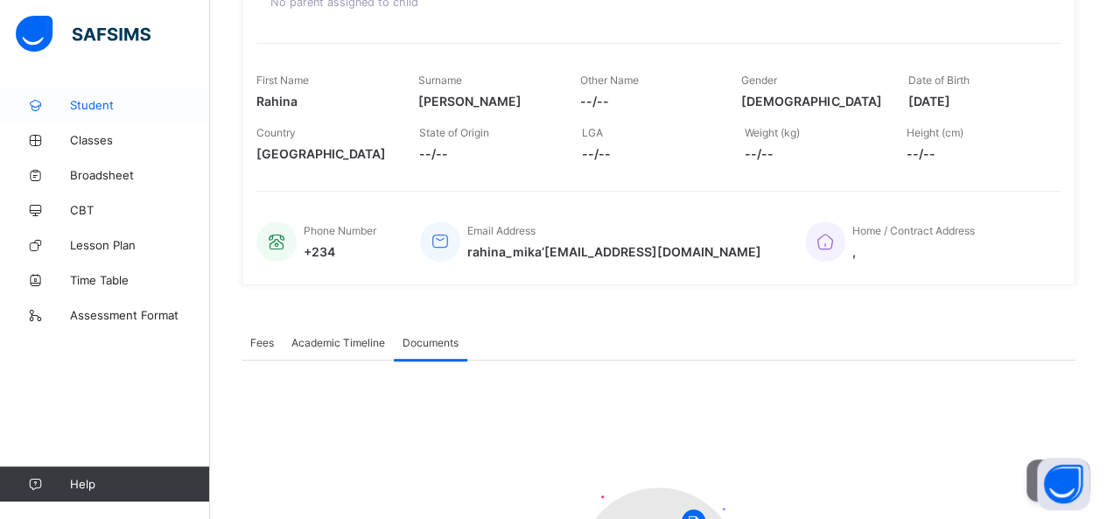
click at [94, 102] on span "Student" at bounding box center [140, 105] width 140 height 14
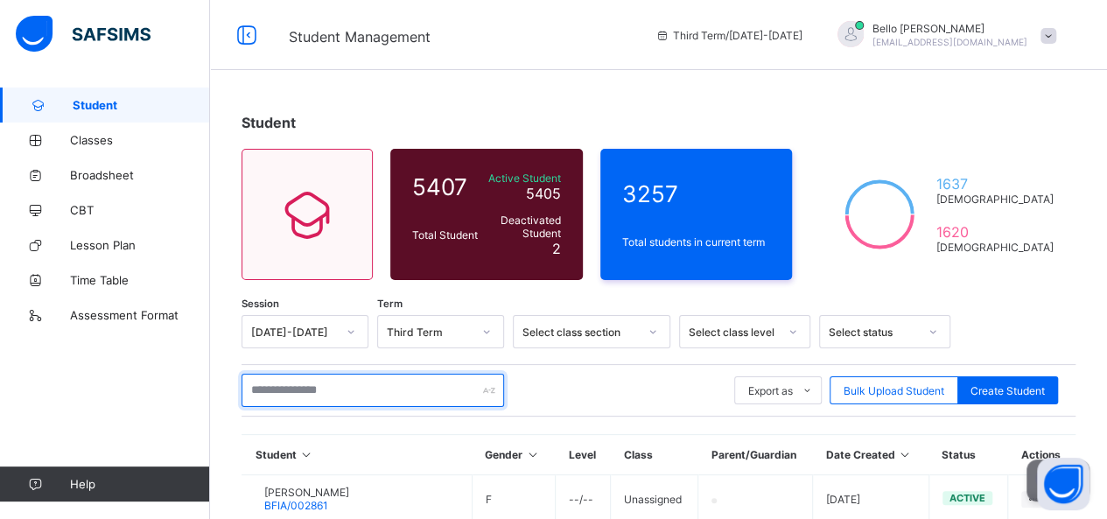
click at [305, 390] on input "text" at bounding box center [373, 390] width 263 height 33
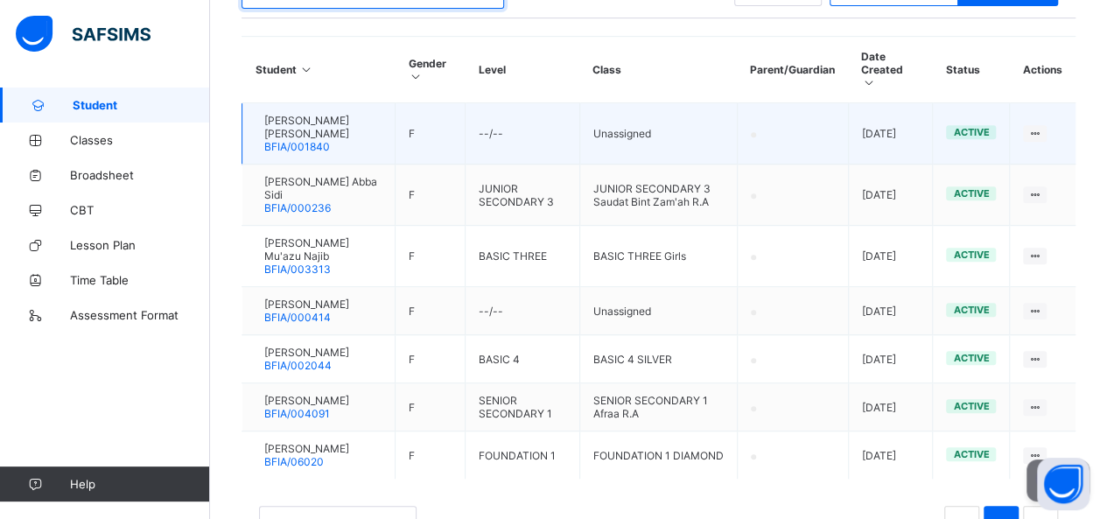
scroll to position [438, 0]
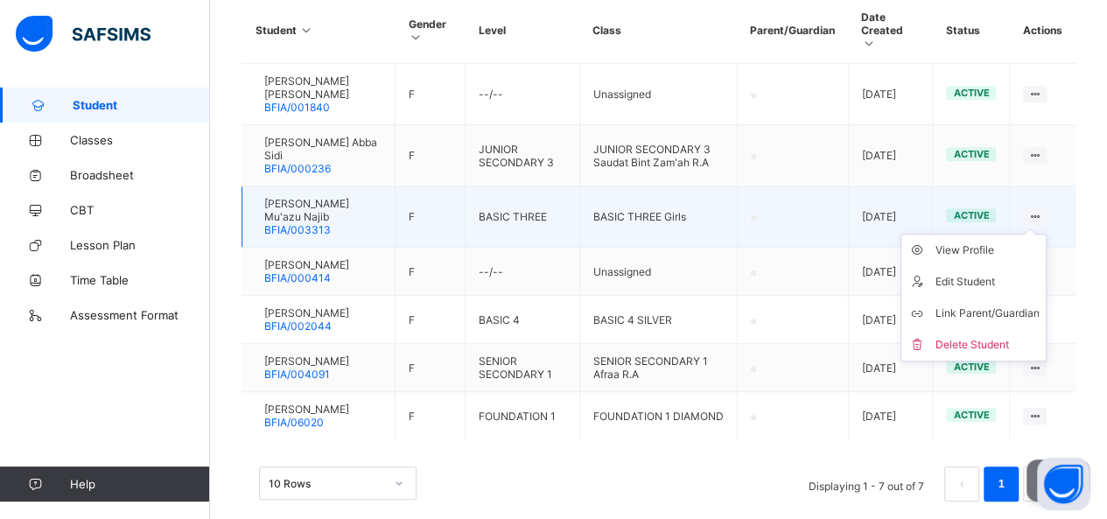
type input "********"
click at [1042, 214] on icon at bounding box center [1035, 216] width 15 height 13
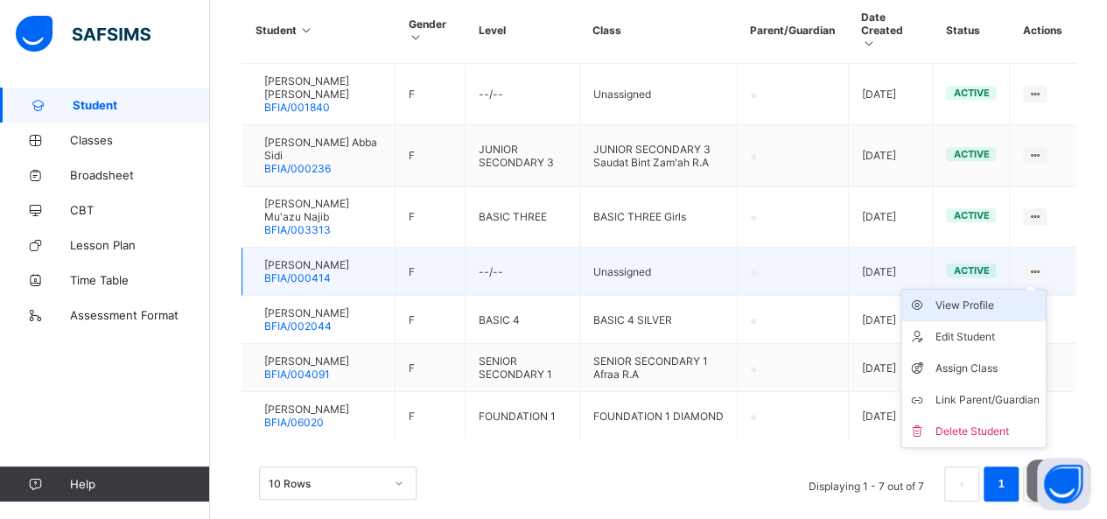
click at [992, 309] on div "View Profile" at bounding box center [987, 306] width 104 height 18
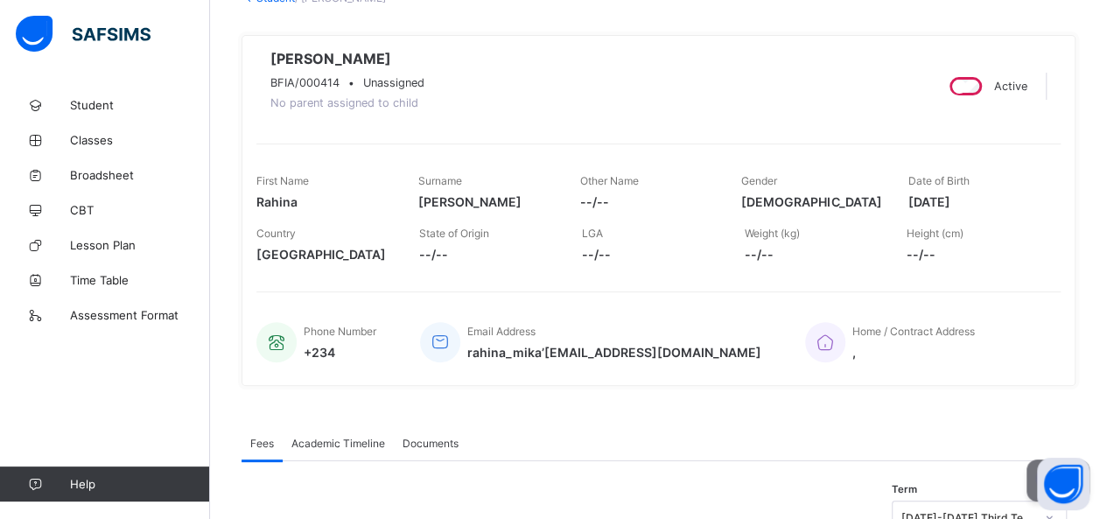
scroll to position [223, 0]
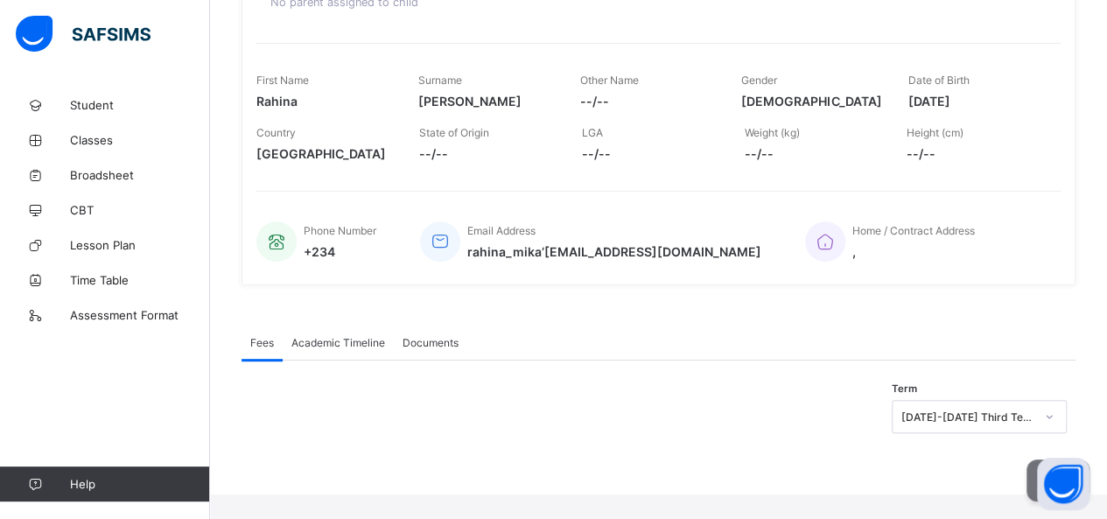
click at [371, 349] on span "Academic Timeline" at bounding box center [338, 342] width 94 height 13
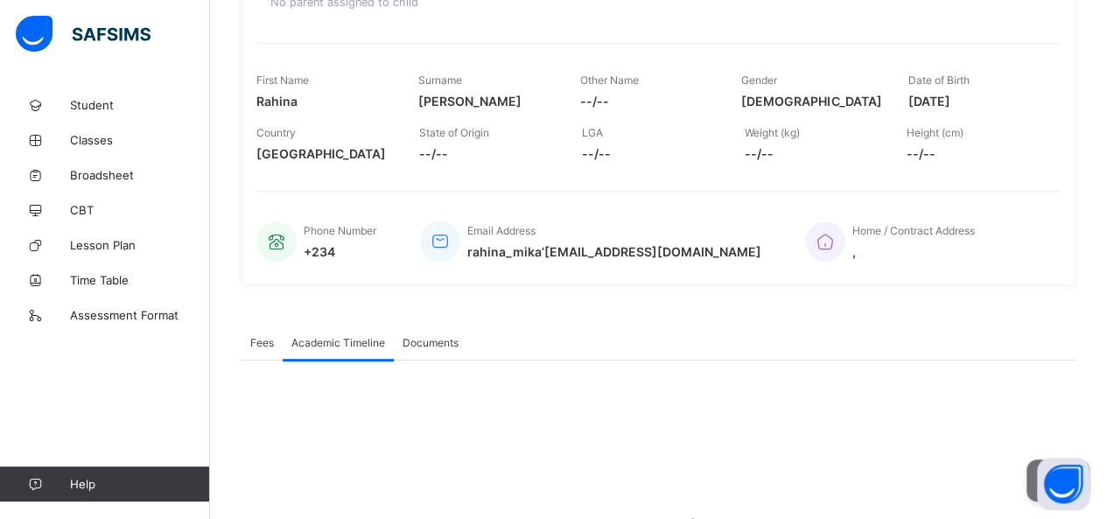
click at [426, 349] on span "Documents" at bounding box center [431, 342] width 56 height 13
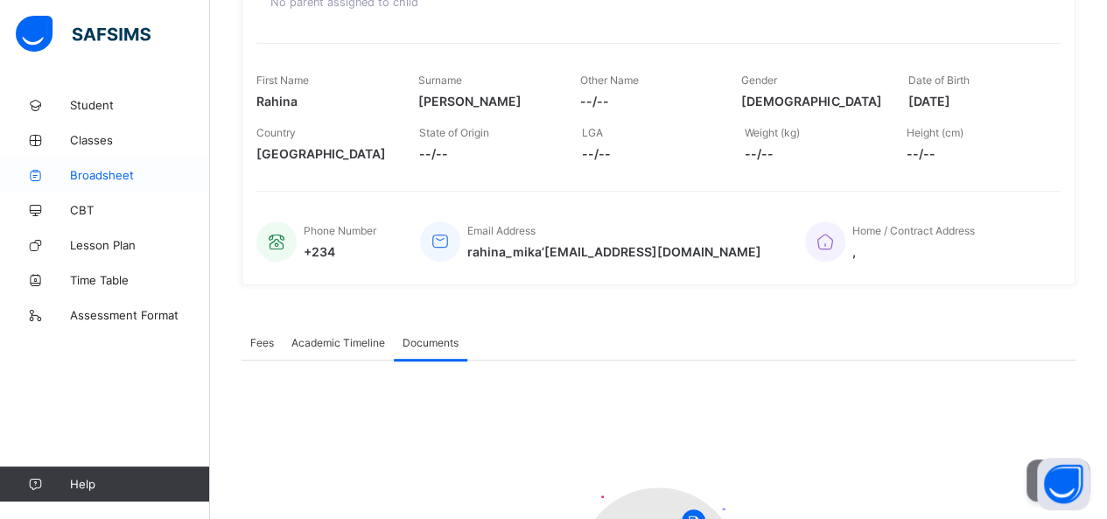
click at [91, 169] on span "Broadsheet" at bounding box center [140, 175] width 140 height 14
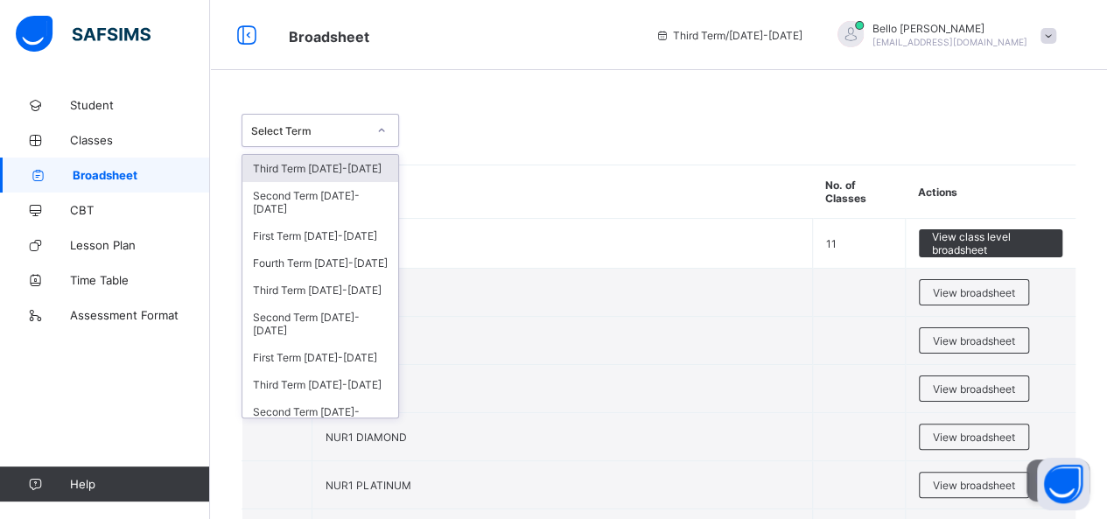
click at [312, 128] on div "Select Term" at bounding box center [309, 130] width 116 height 13
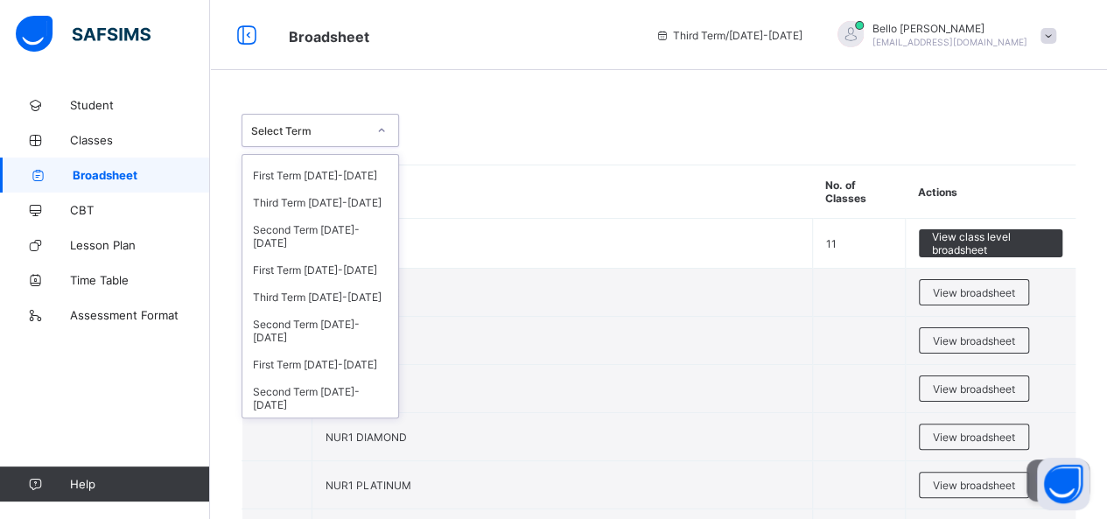
scroll to position [281, 0]
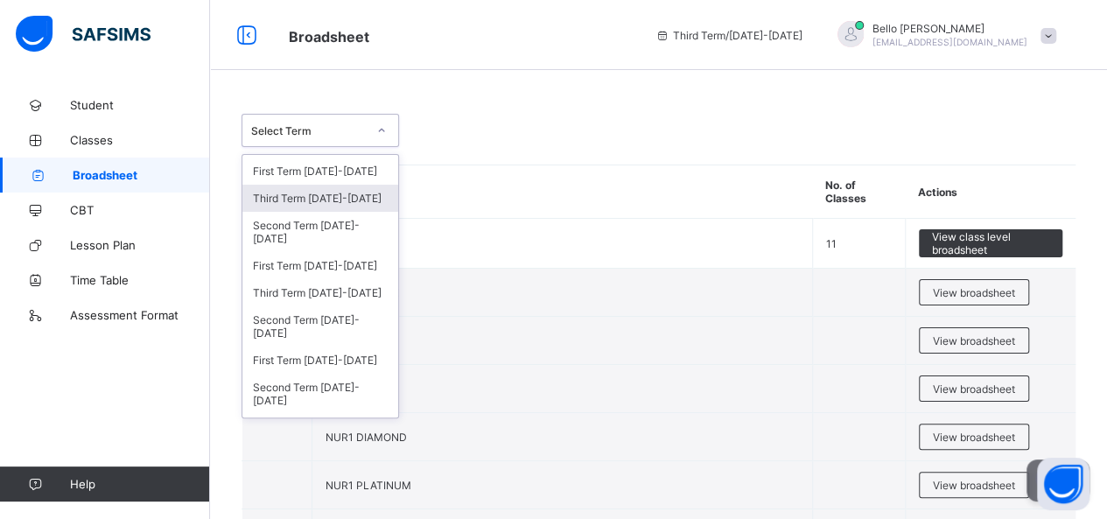
click at [325, 212] on div "Third Term [DATE]-[DATE]" at bounding box center [320, 198] width 156 height 27
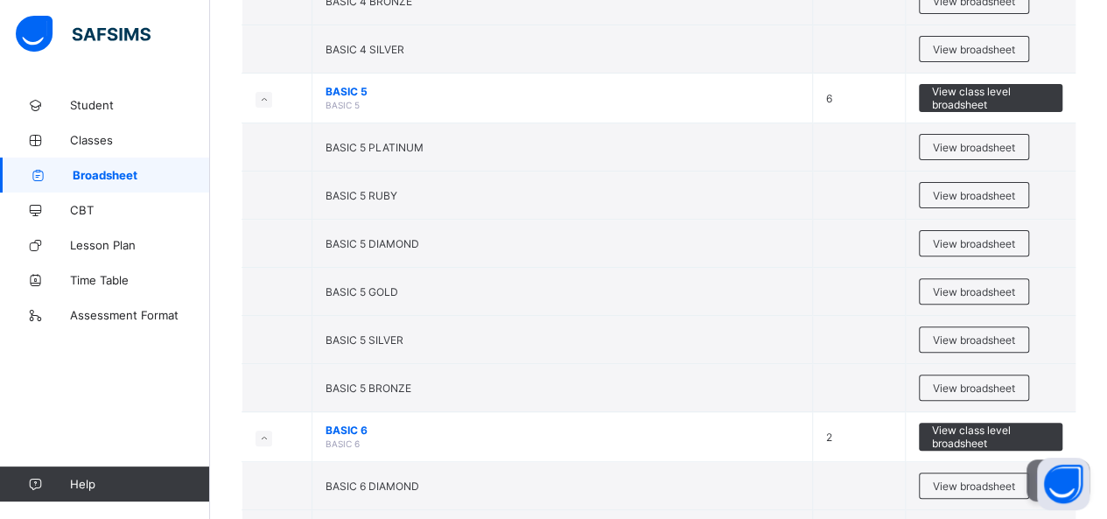
scroll to position [3589, 0]
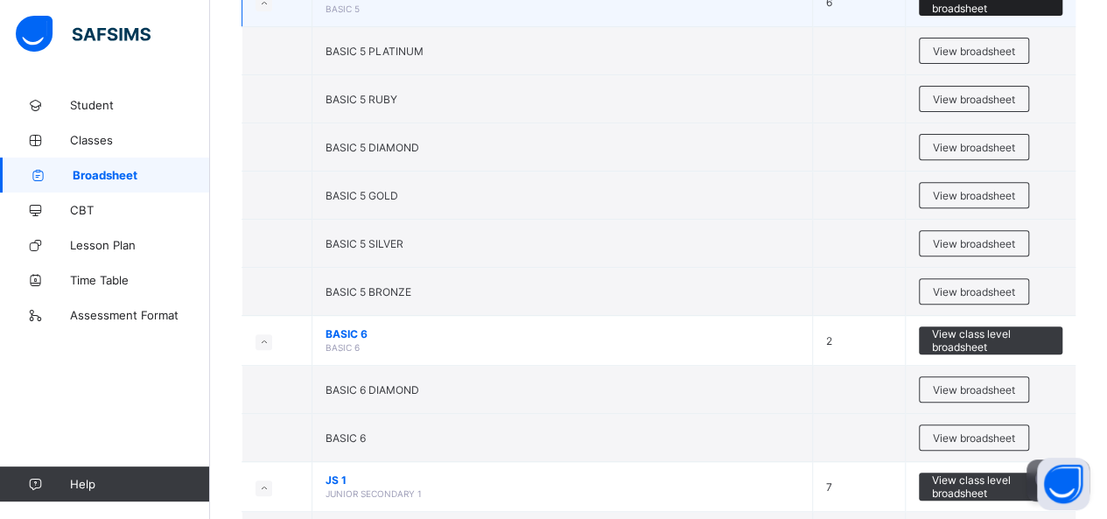
click at [987, 15] on span "View class level broadsheet" at bounding box center [991, 2] width 118 height 26
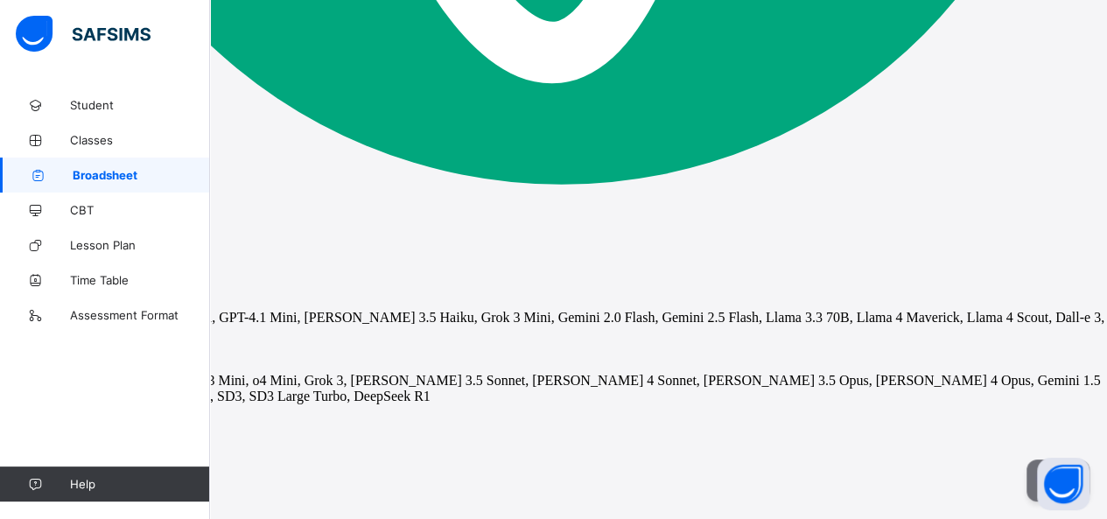
scroll to position [235, 0]
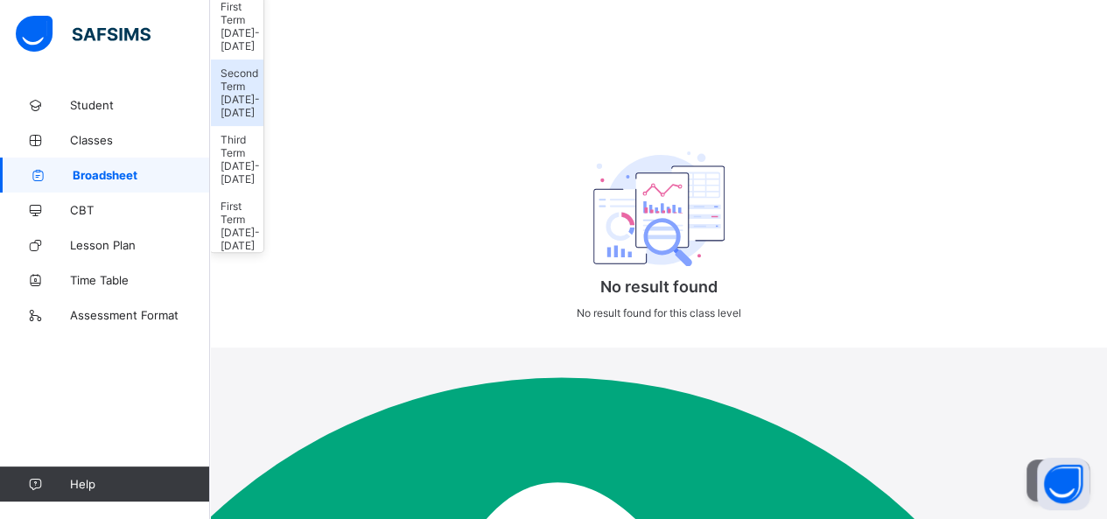
click at [263, 111] on div "Second Term [DATE]-[DATE]" at bounding box center [236, 93] width 53 height 67
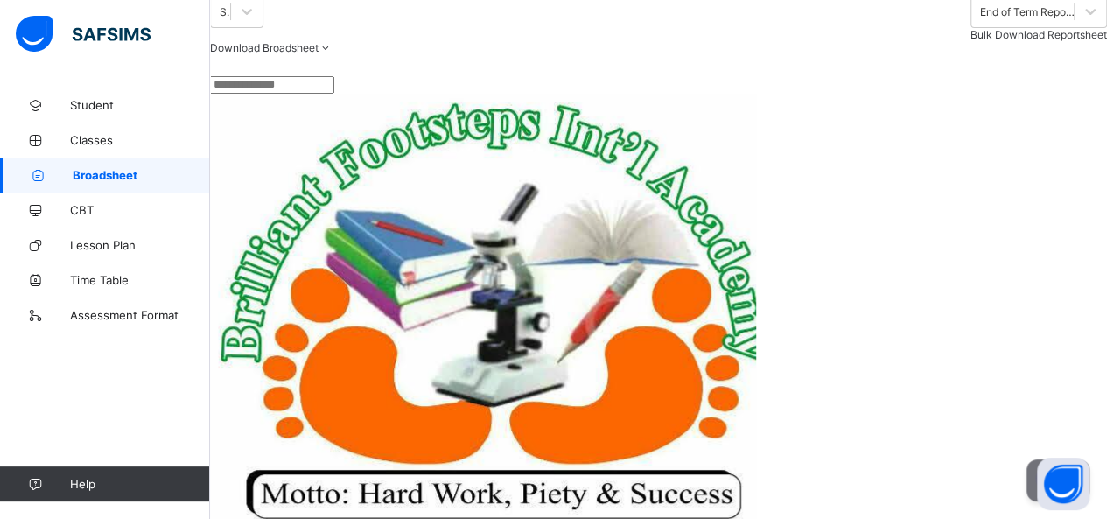
scroll to position [0, 0]
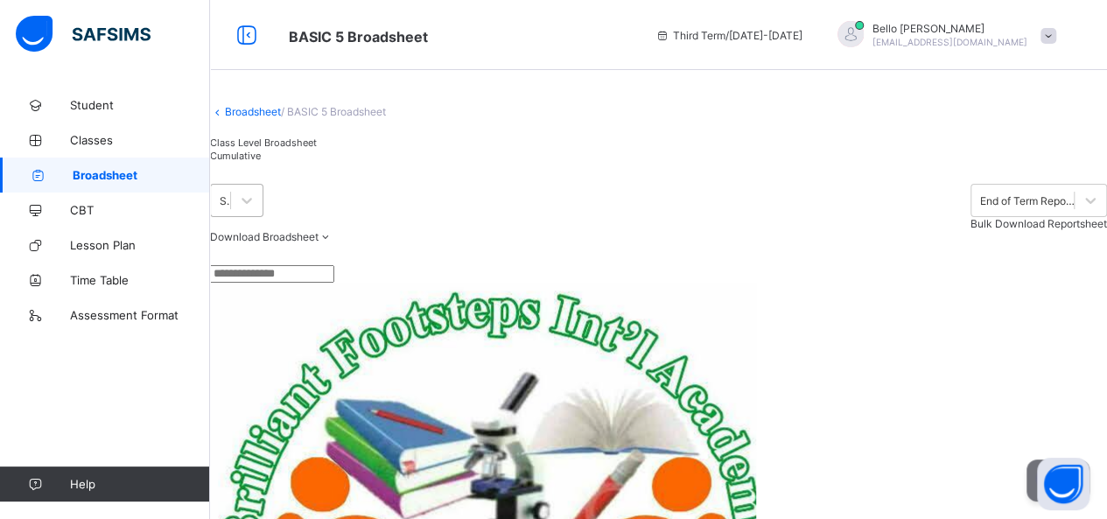
click at [263, 217] on div "Second Term [DATE]-[DATE]" at bounding box center [236, 200] width 53 height 33
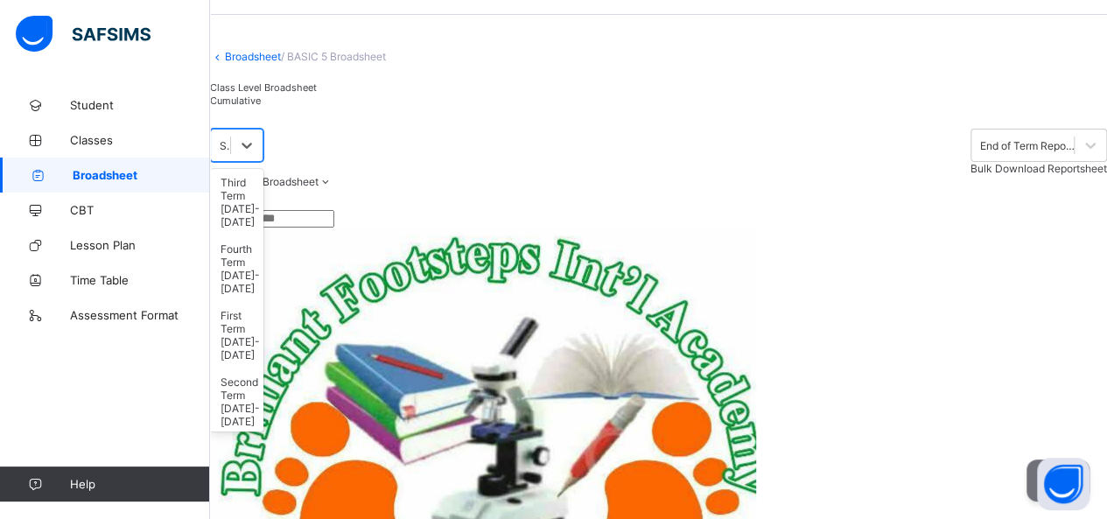
scroll to position [350, 0]
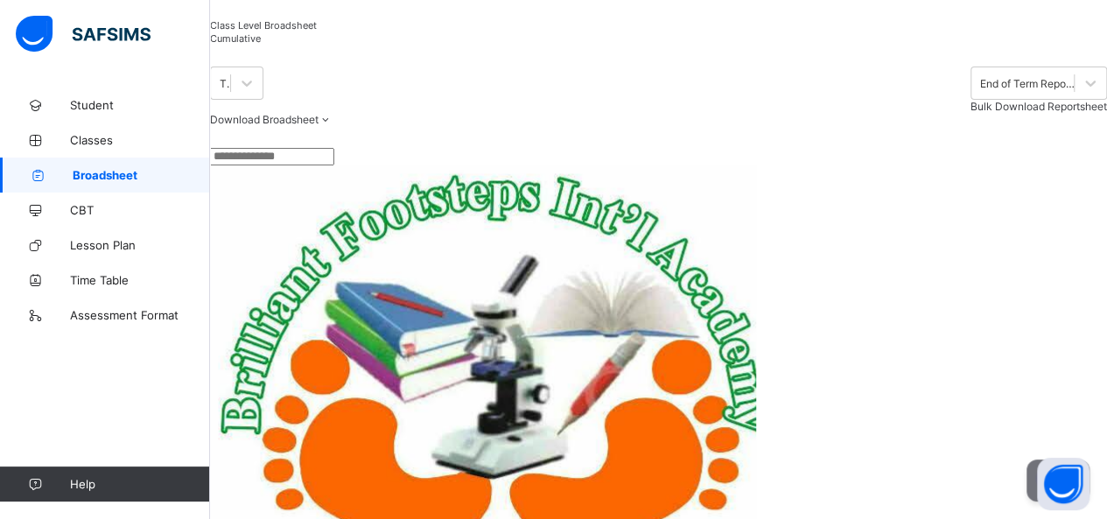
scroll to position [116, 0]
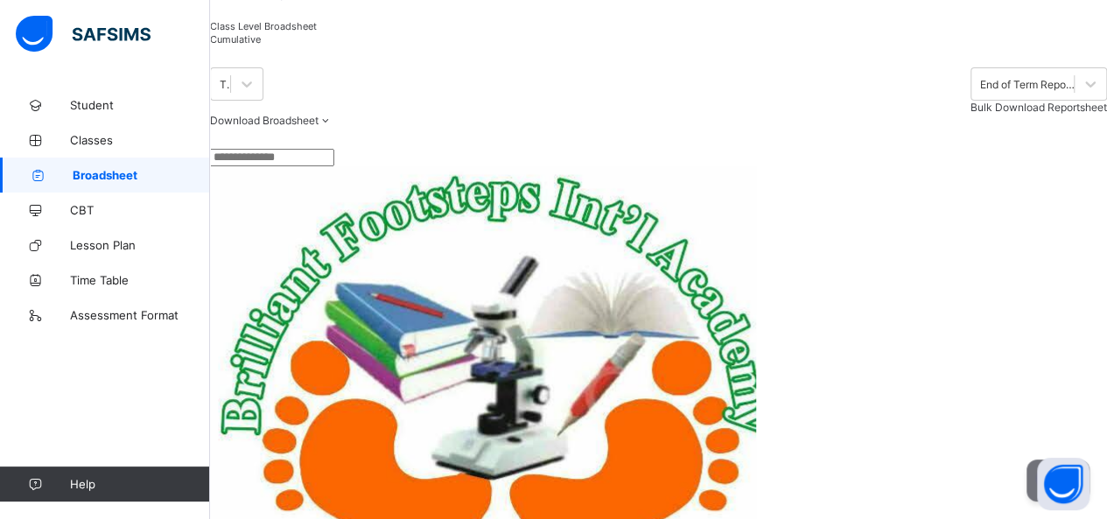
click at [462, 127] on div "Download Broadsheet PDF Excel sheet" at bounding box center [658, 120] width 897 height 13
